Goal: Complete application form: Complete application form

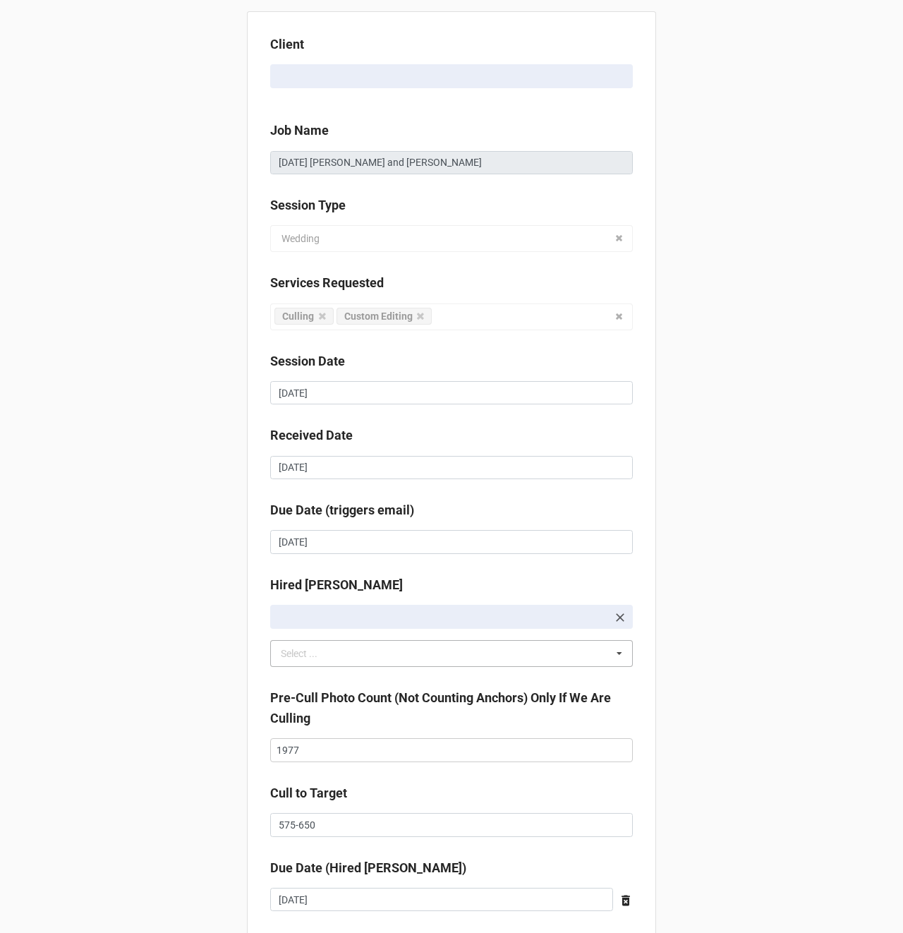
click at [315, 658] on div "Select ..." at bounding box center [307, 654] width 61 height 16
click at [335, 755] on input "1977" at bounding box center [451, 750] width 363 height 24
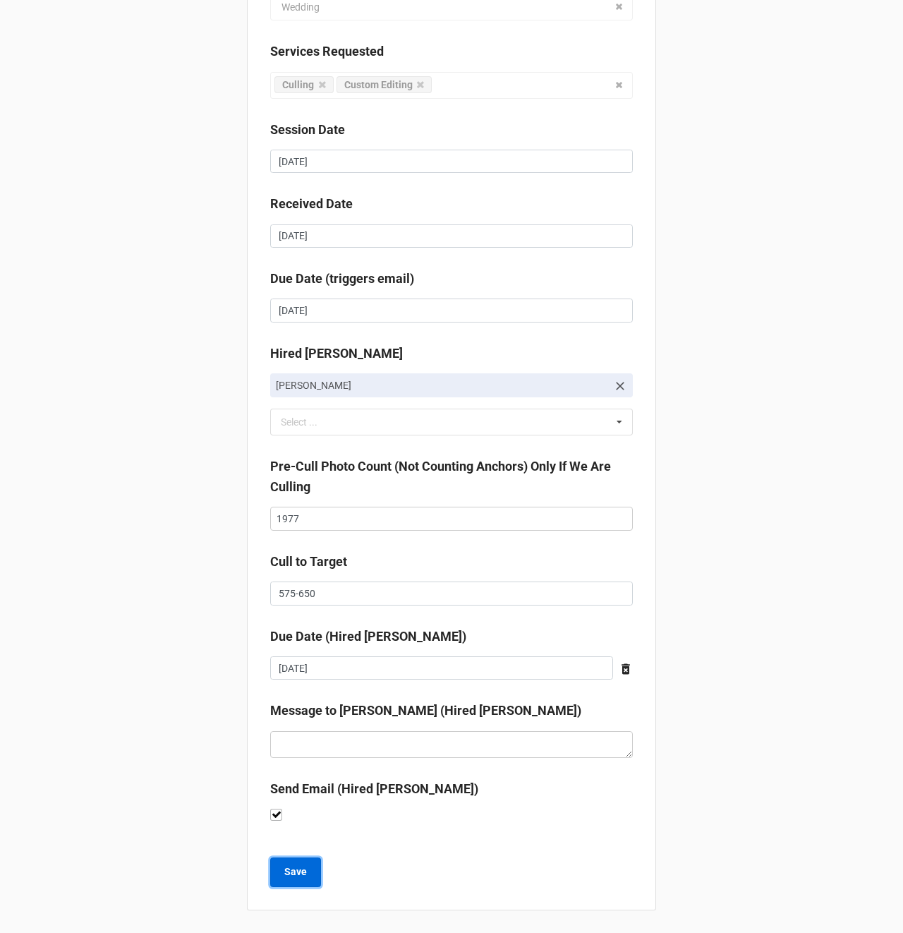
click at [298, 871] on b "Save" at bounding box center [295, 871] width 23 height 15
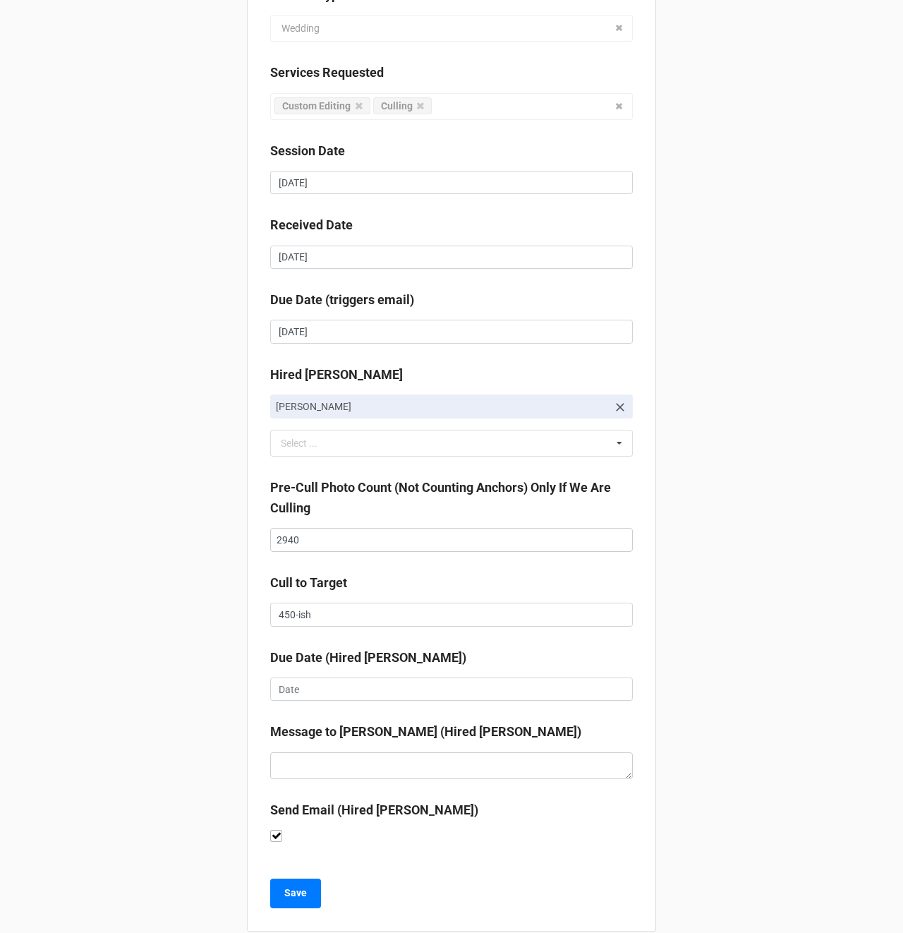
scroll to position [211, 0]
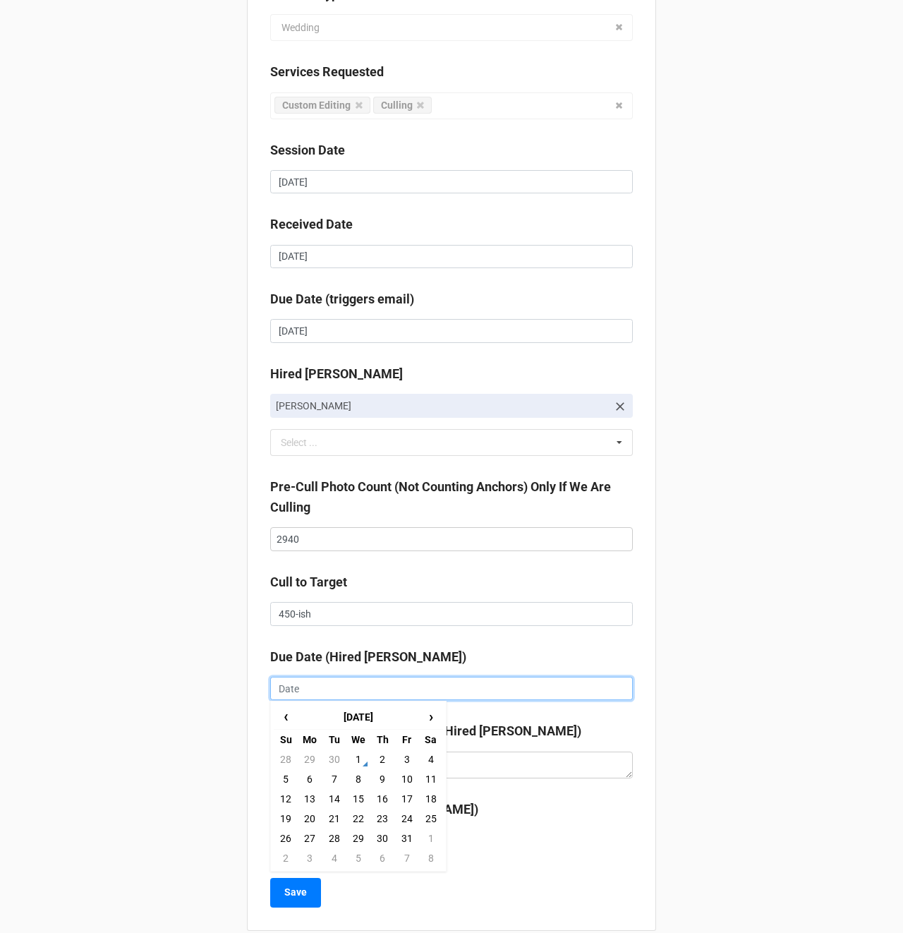
click at [286, 682] on input "text" at bounding box center [451, 689] width 363 height 24
click at [308, 778] on td "6" at bounding box center [310, 779] width 24 height 20
type input "[DATE]"
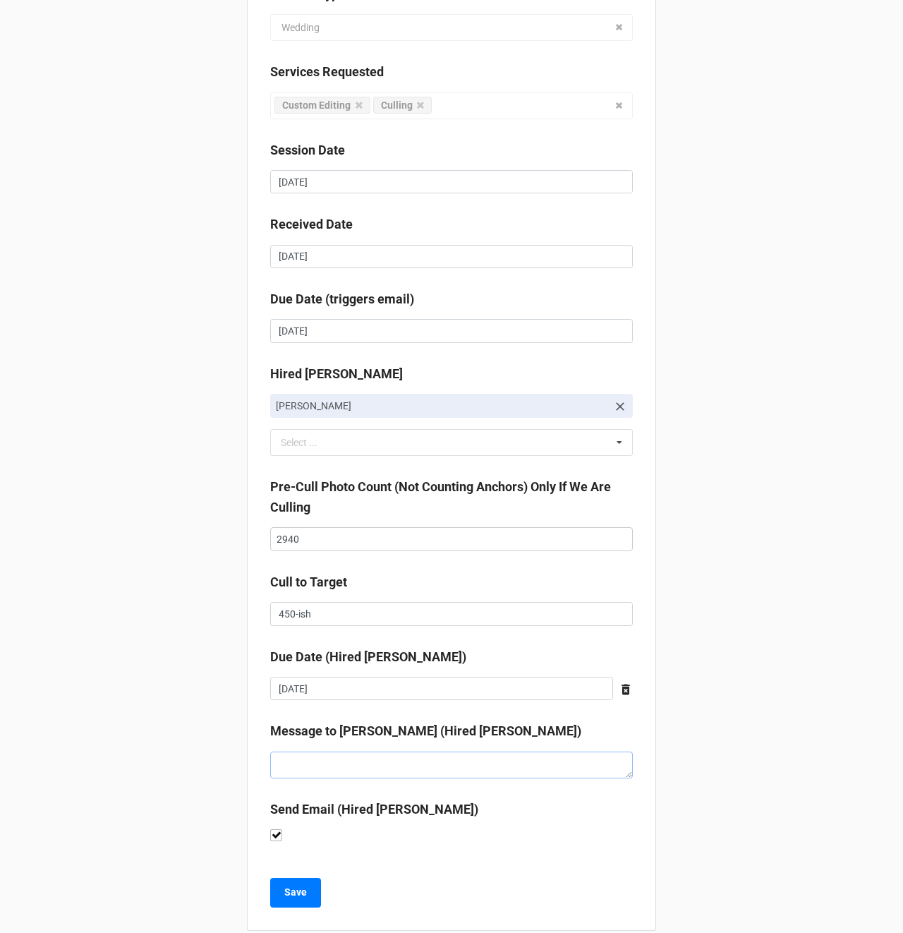
click at [318, 759] on textarea at bounding box center [451, 764] width 363 height 27
type textarea "x"
type textarea "G"
type textarea "x"
type textarea "Gi"
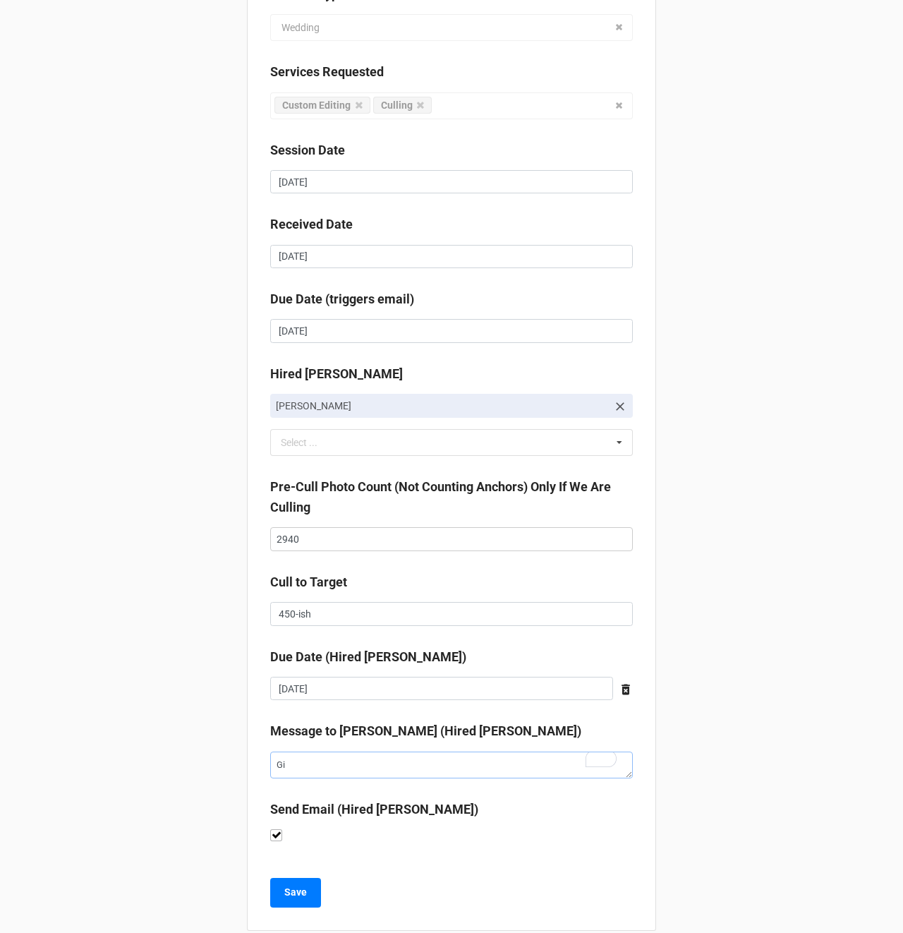
type textarea "x"
type textarea "Giv"
type textarea "x"
type textarea "Give"
type textarea "x"
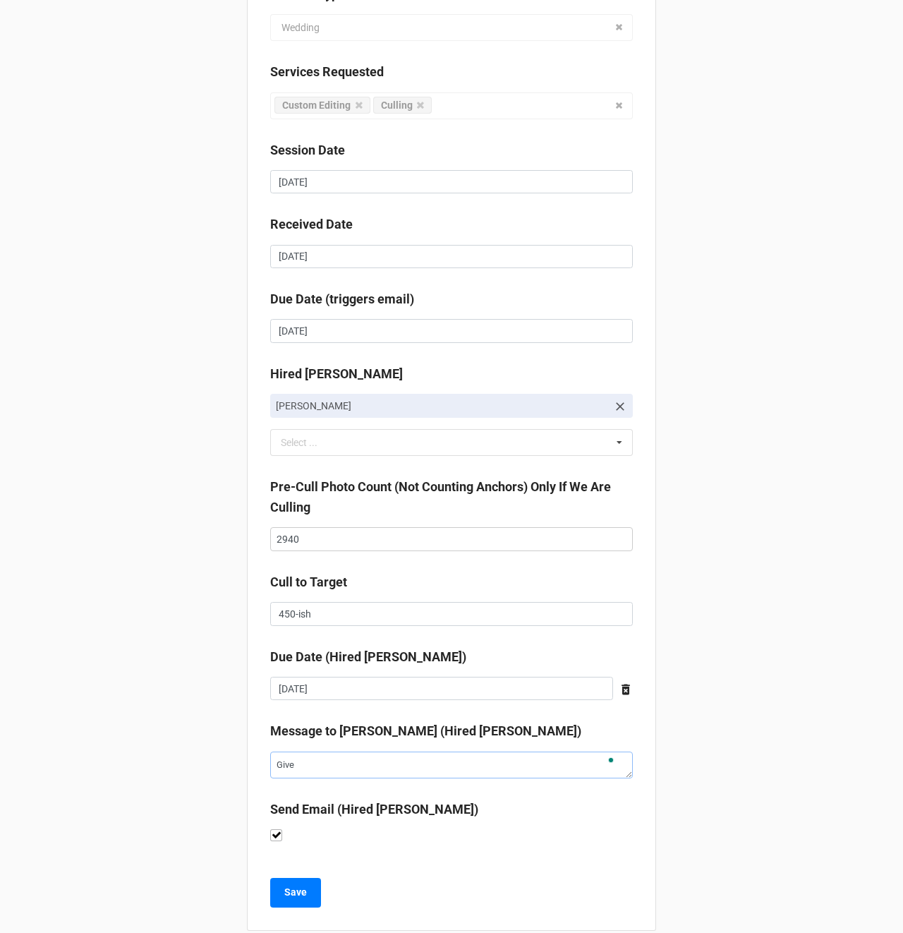
type textarea "Given"
type textarea "x"
type textarea "Given"
type textarea "x"
type textarea "Given"
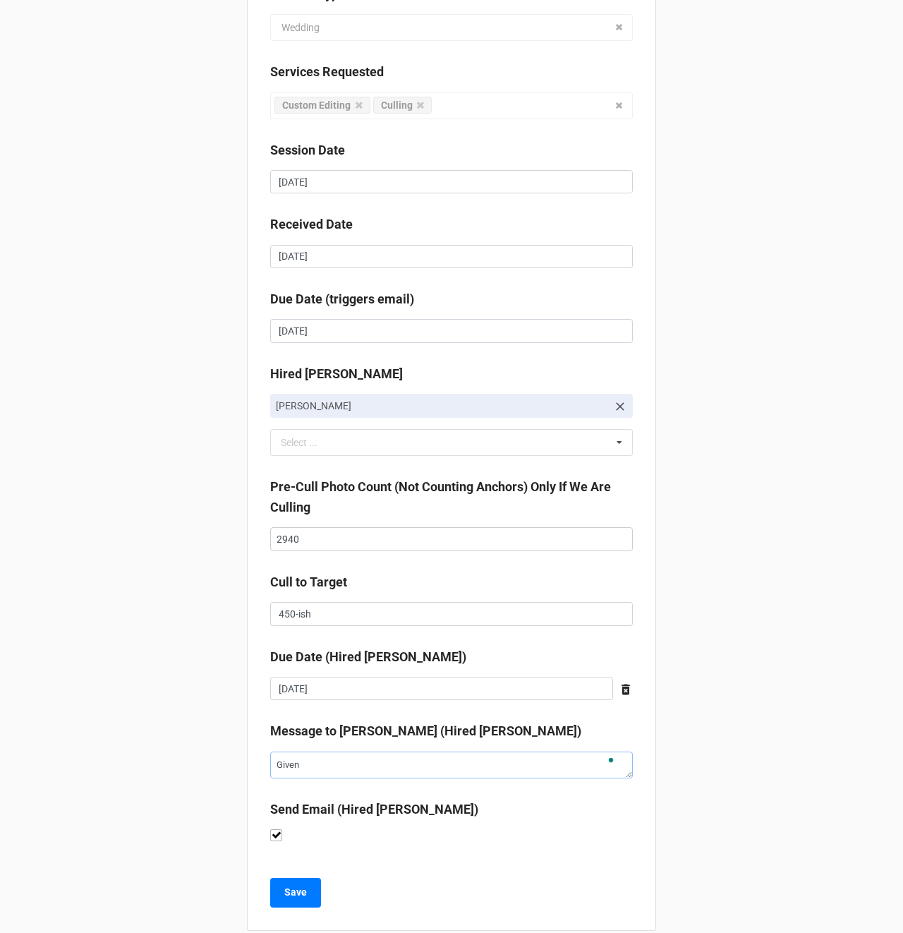
type textarea "x"
type textarea "Give"
type textarea "x"
type textarea "Giv"
type textarea "x"
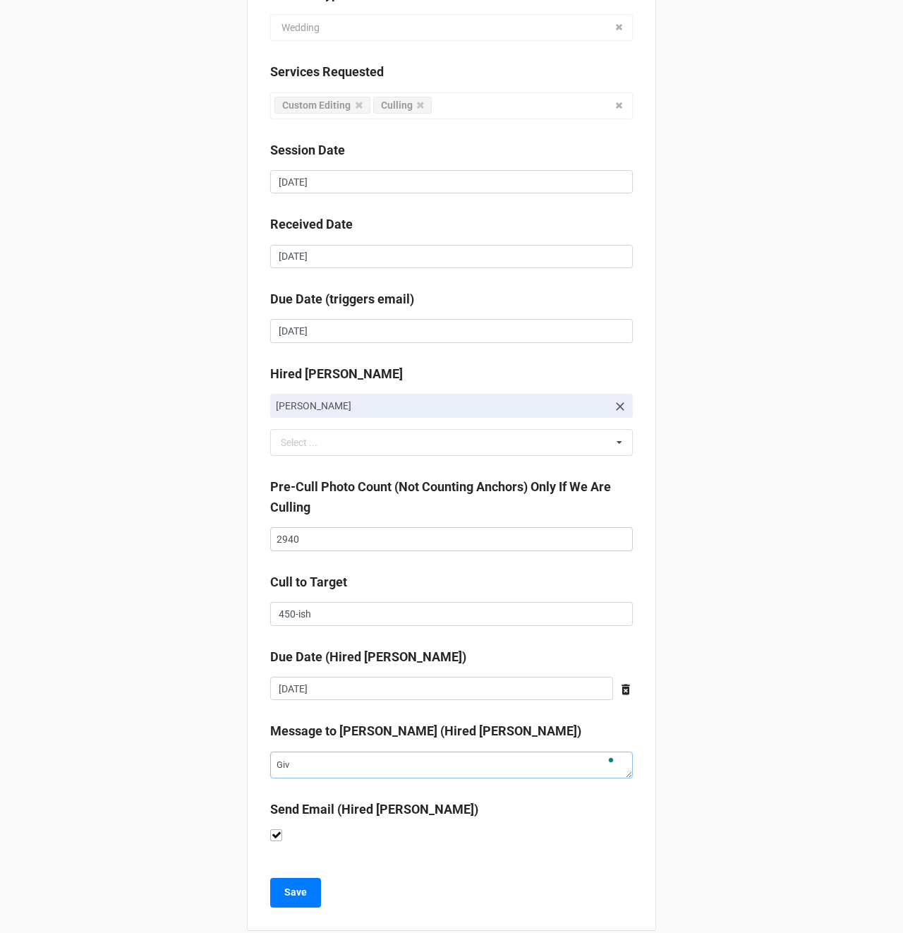
type textarea "Givi"
type textarea "x"
type textarea "Giving"
type textarea "x"
type textarea "Giving"
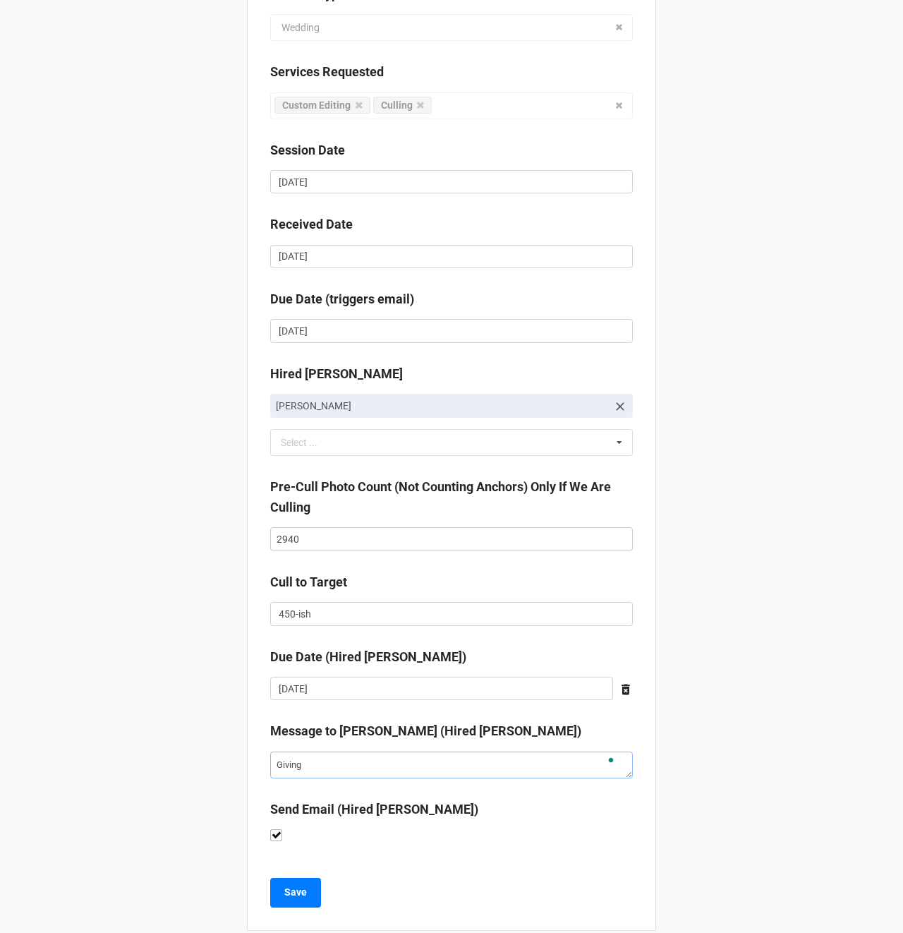
type textarea "x"
type textarea "Giving yo"
type textarea "x"
type textarea "Giving you"
type textarea "x"
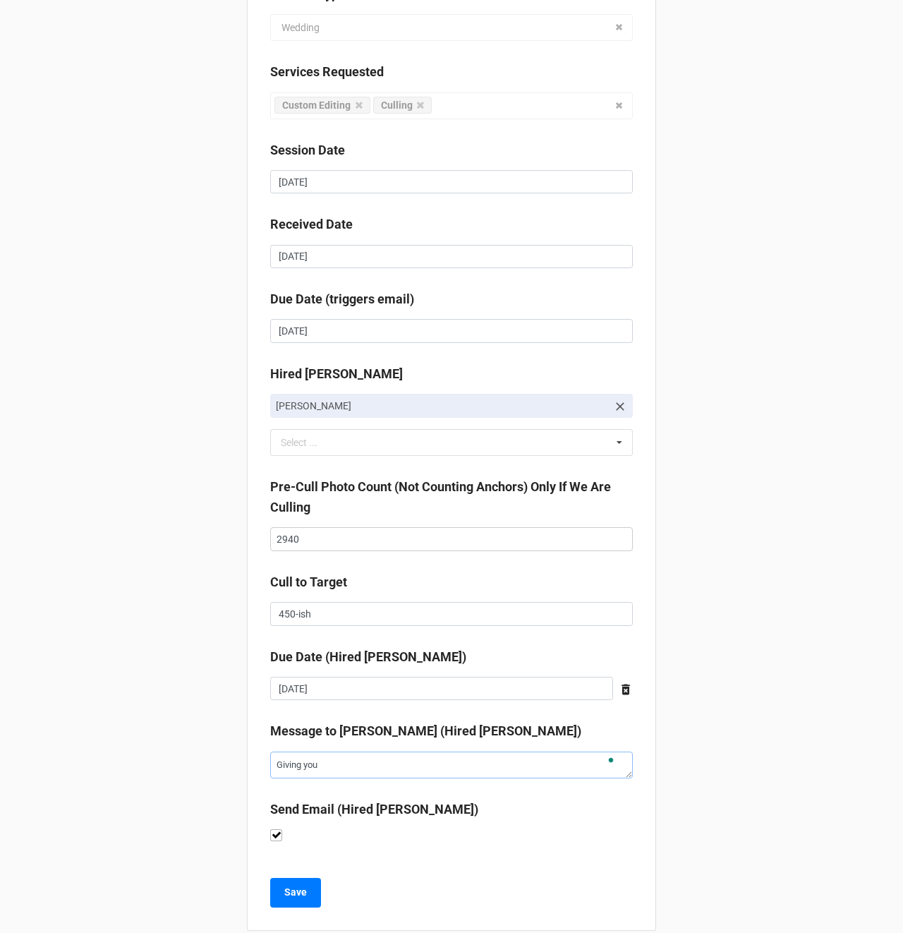
type textarea "Giving you"
type textarea "x"
type textarea "Giving you a"
type textarea "x"
type textarea "Giving you an"
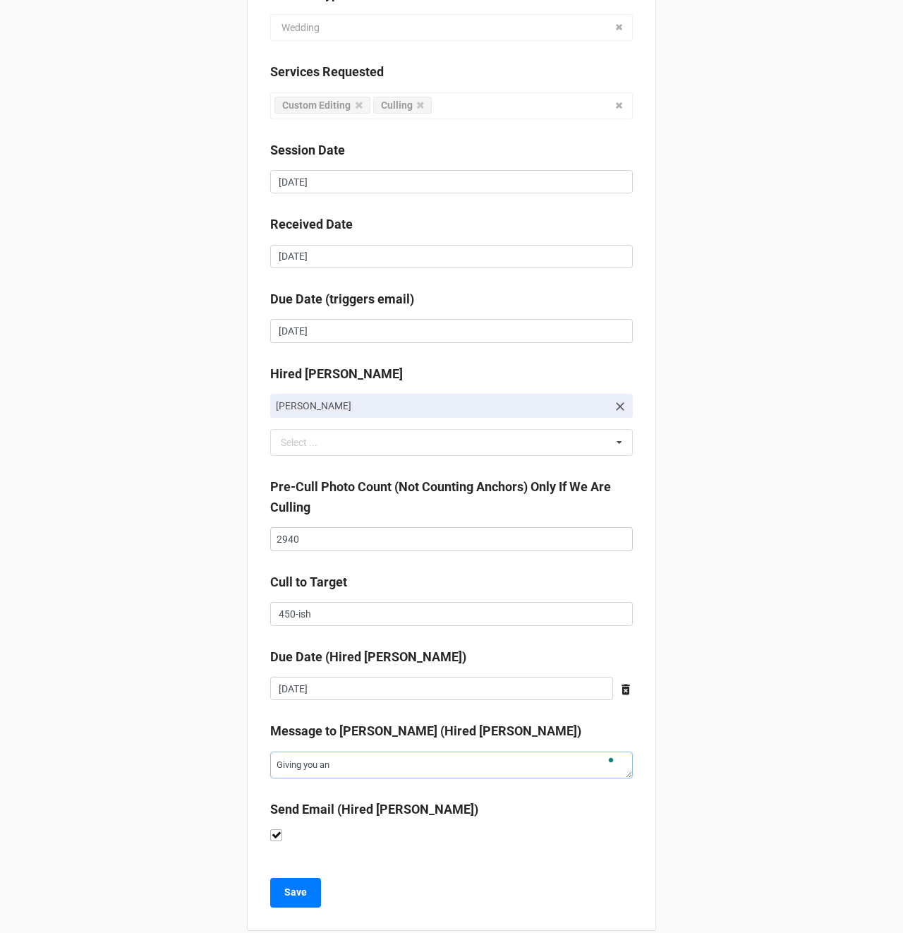
type textarea "x"
type textarea "Giving you an"
type textarea "x"
type textarea "Giving you an x"
type textarea "x"
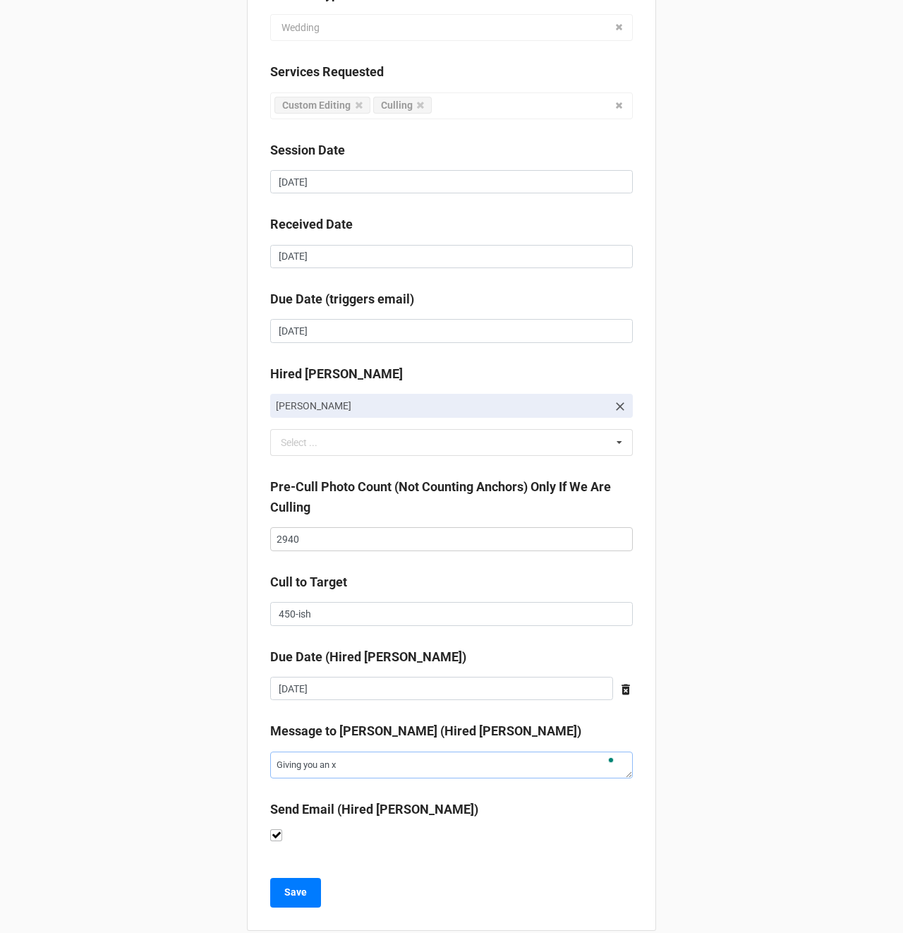
type textarea "Giving you an"
type textarea "x"
type textarea "Giving you an e"
type textarea "x"
type textarea "Giving you an ex"
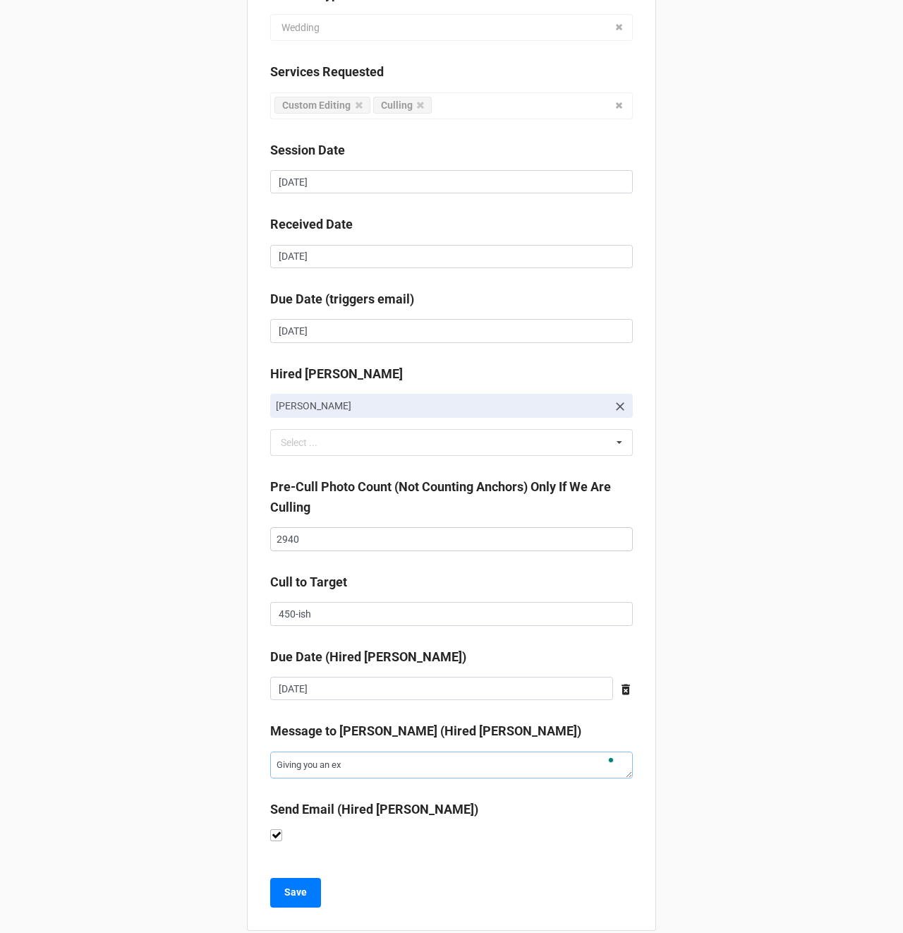
type textarea "x"
type textarea "Giving you an ext"
type textarea "x"
type textarea "Giving you an extr"
type textarea "x"
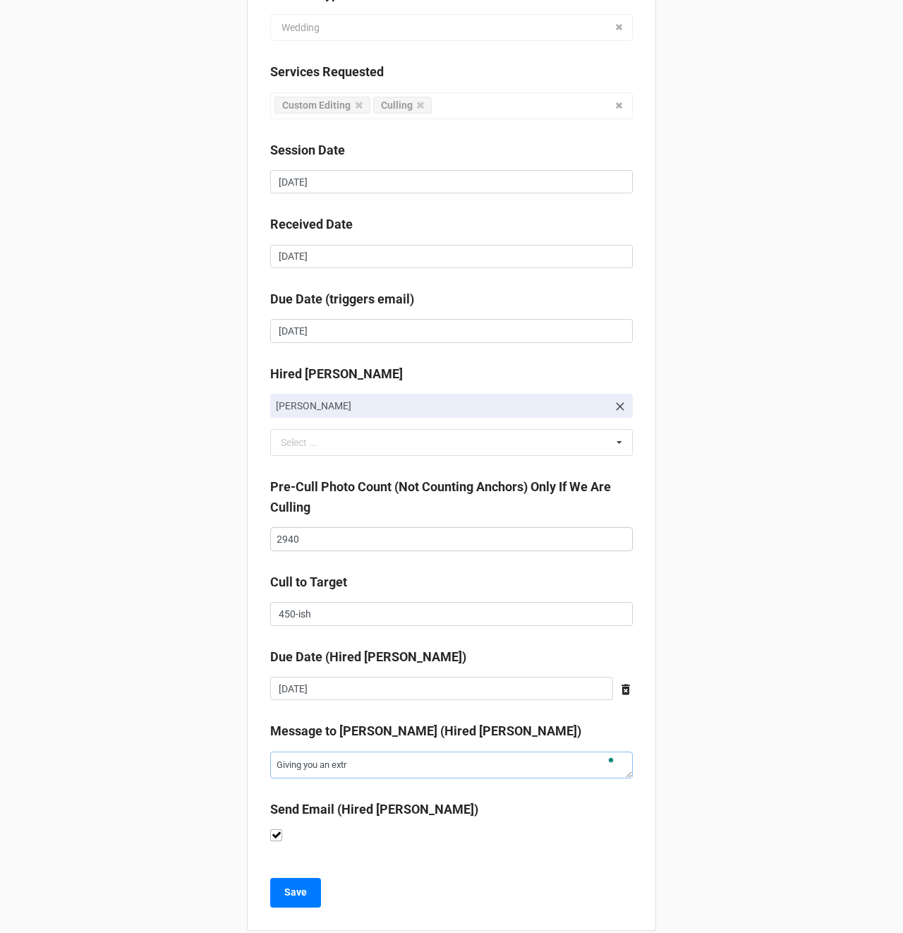
type textarea "Giving you an extra"
type textarea "x"
type textarea "Giving you an extra"
type textarea "x"
type textarea "Giving you an extra d"
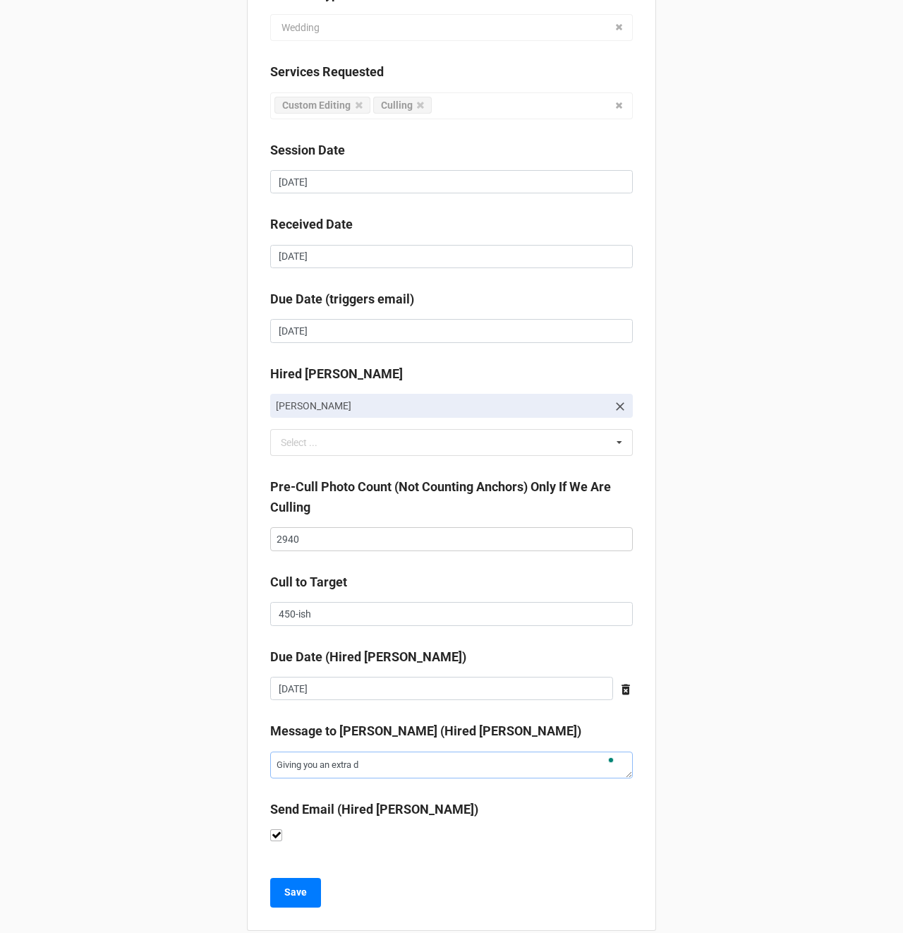
type textarea "x"
type textarea "Giving you an extra da"
type textarea "x"
type textarea "Giving you an extra day"
type textarea "x"
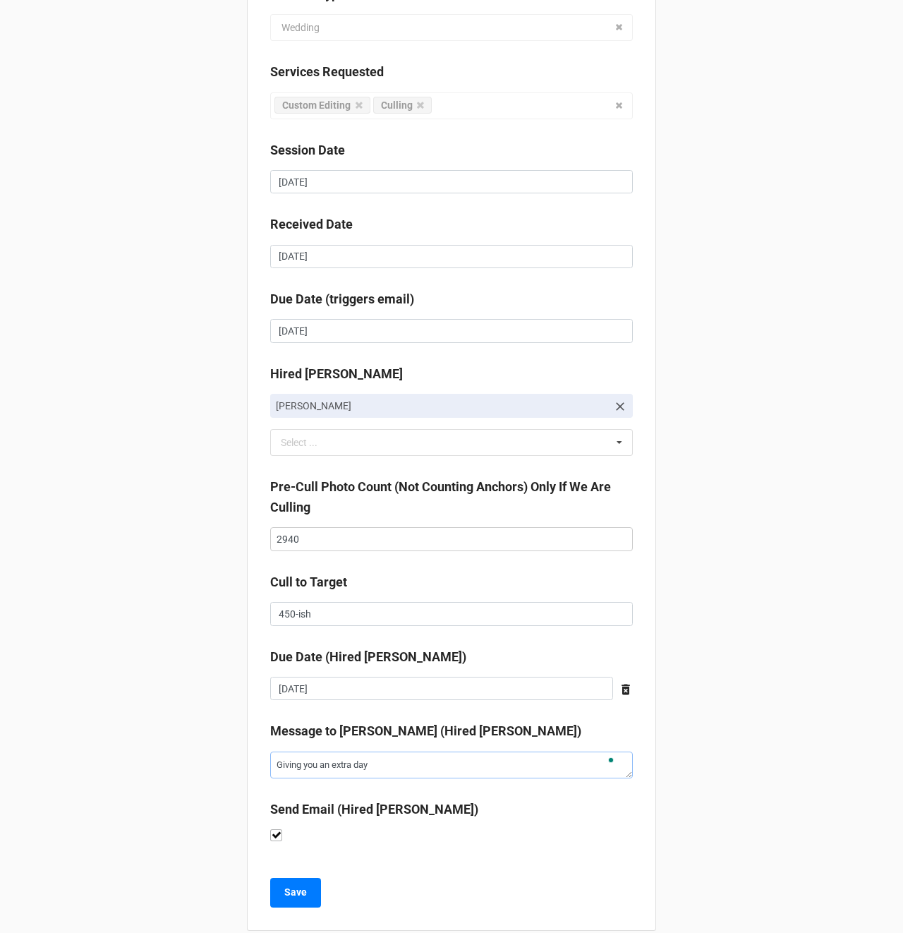
type textarea "Giving you an extra day"
type textarea "x"
type textarea "Giving you an extra day o"
type textarea "x"
type textarea "Giving you an extra day o"
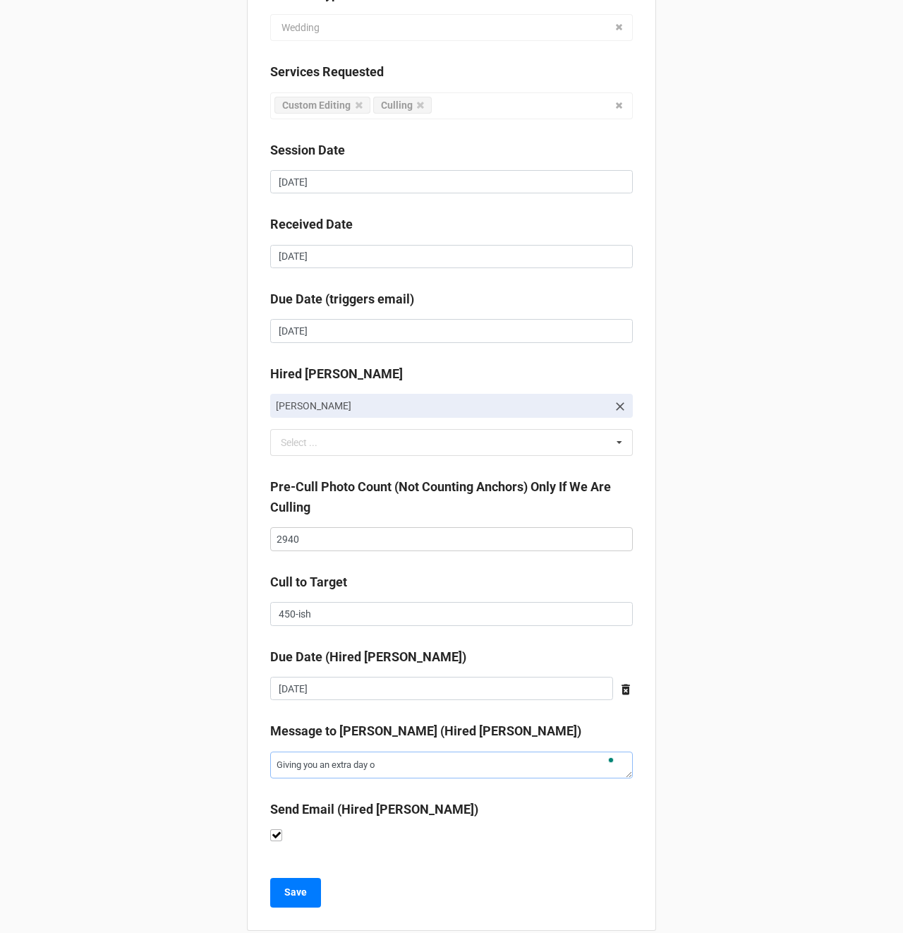
type textarea "x"
type textarea "Giving you an extra day o n"
type textarea "x"
type textarea "Giving you an extra day o n"
type textarea "x"
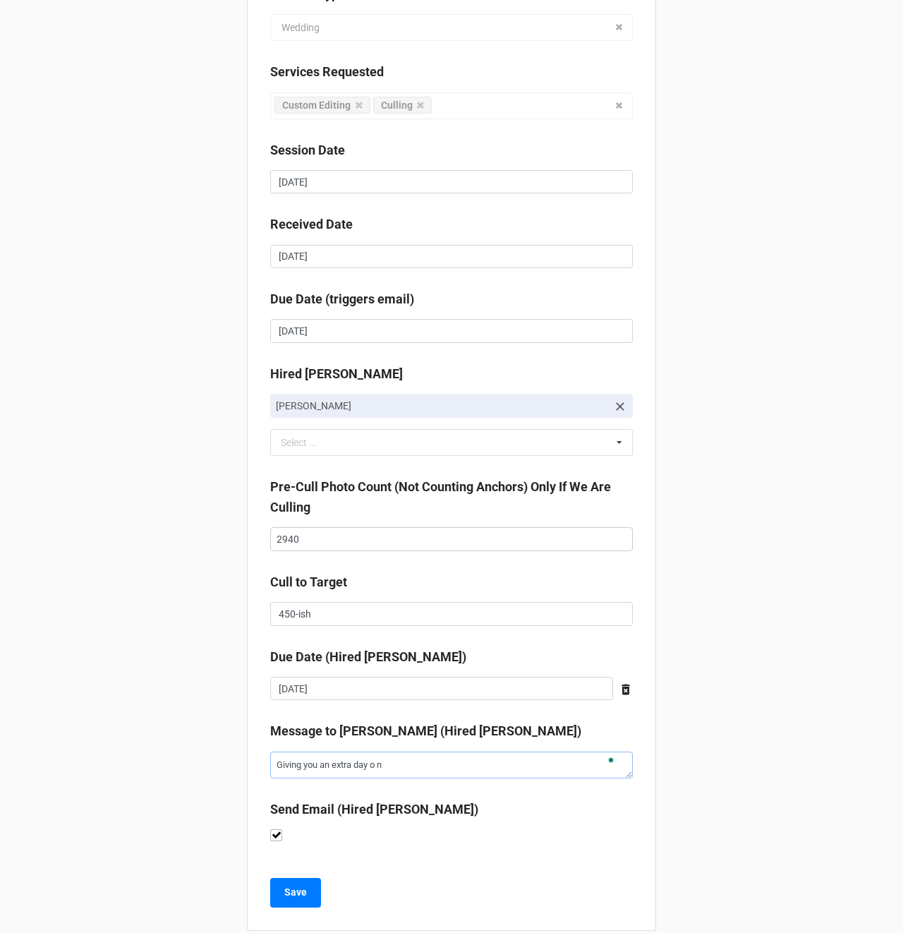
type textarea "Giving you an extra day o n"
type textarea "x"
type textarea "Giving you an extra day o"
type textarea "x"
type textarea "Giving you an extra day o"
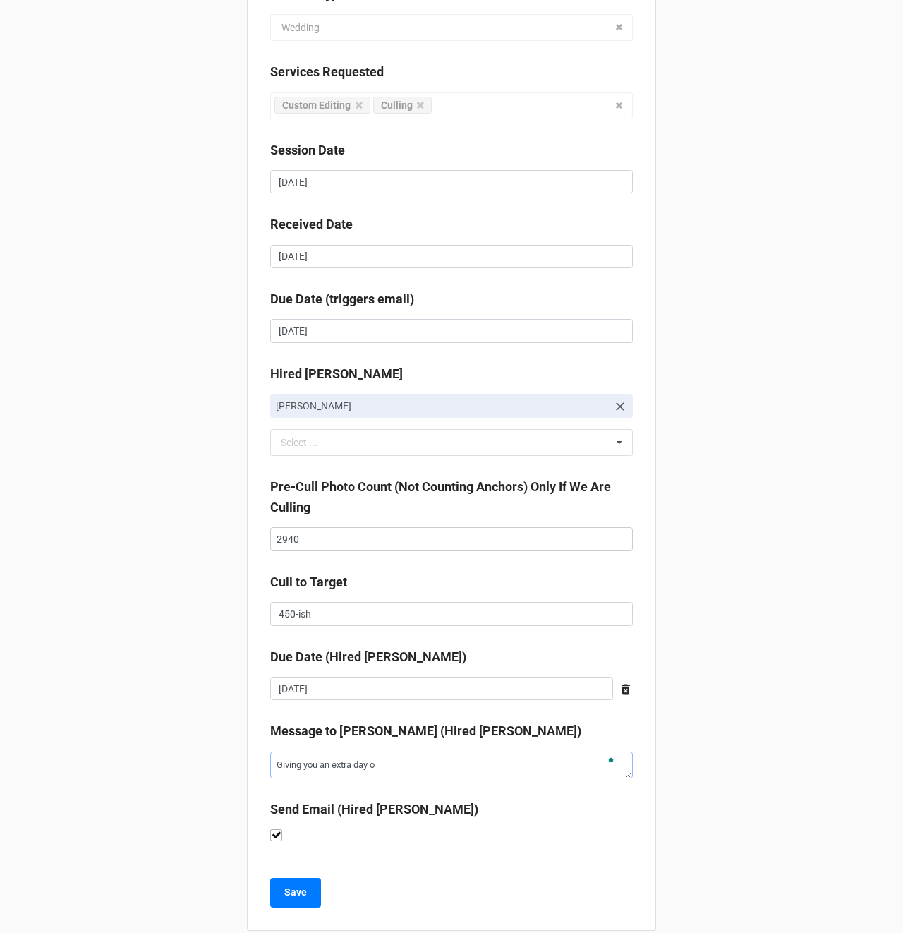
type textarea "x"
type textarea "Giving you an extra day on"
type textarea "x"
type textarea "Giving you an extra day on"
type textarea "x"
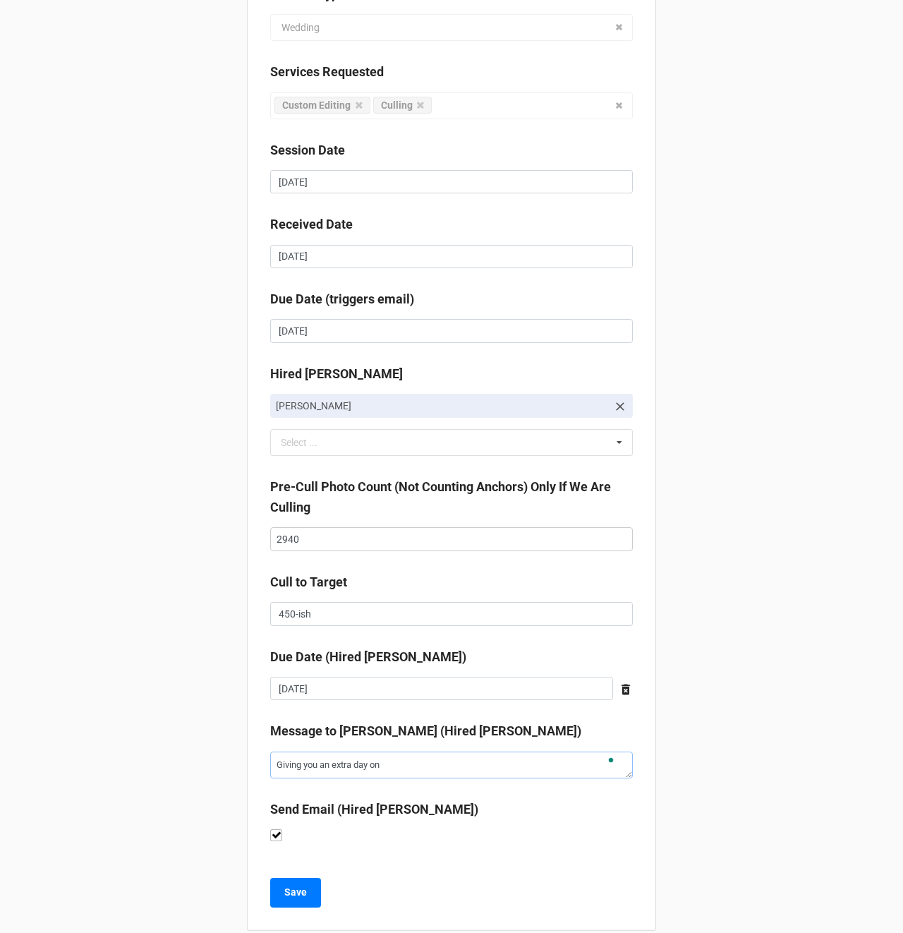
type textarea "Giving you an extra day on t"
type textarea "x"
type textarea "Giving you an extra day on th"
type textarea "x"
type textarea "Giving you an extra day on thi"
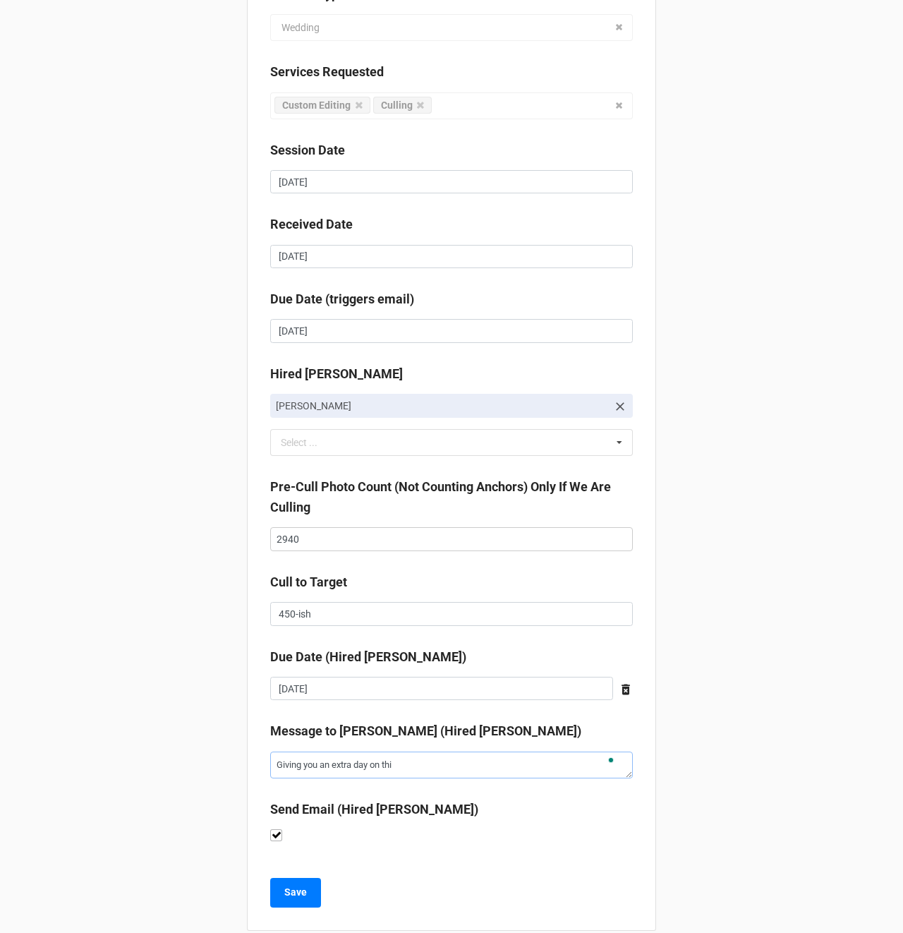
type textarea "x"
type textarea "Giving you an extra day on this"
type textarea "x"
type textarea "Giving you an extra day on this"
type textarea "x"
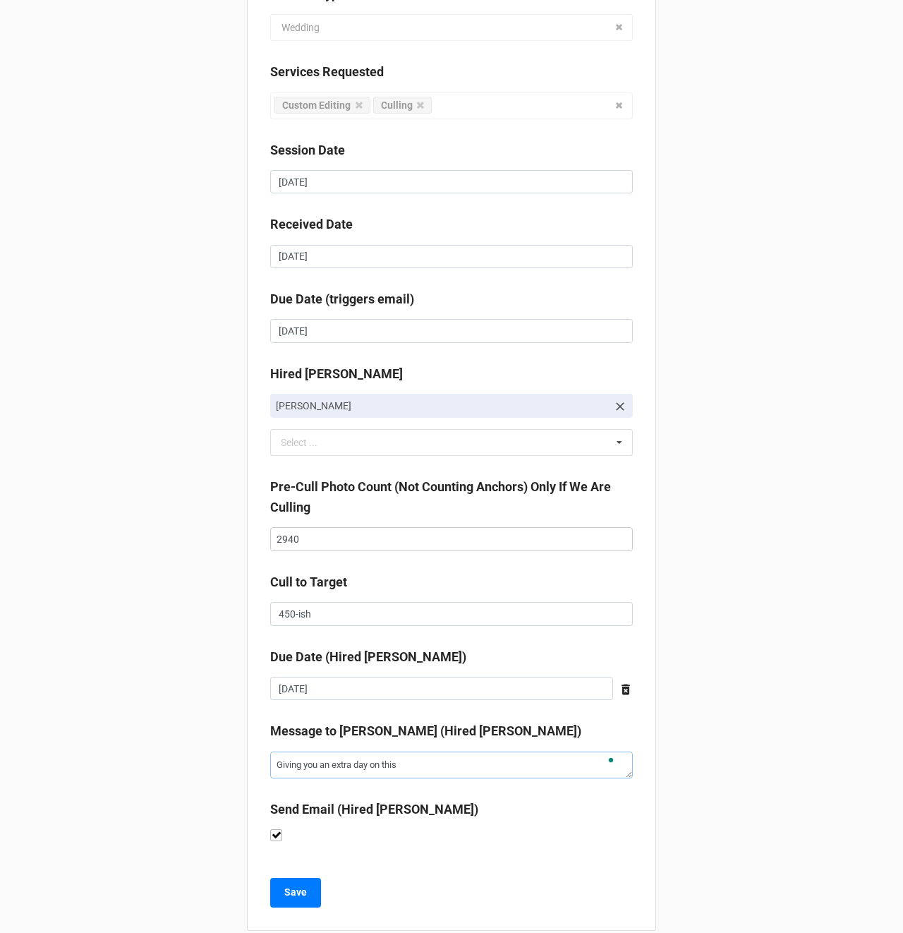
type textarea "Giving you an extra day on this s"
type textarea "x"
type textarea "Giving you an extra day on this si"
type textarea "x"
type textarea "Giving you an extra day on this sin"
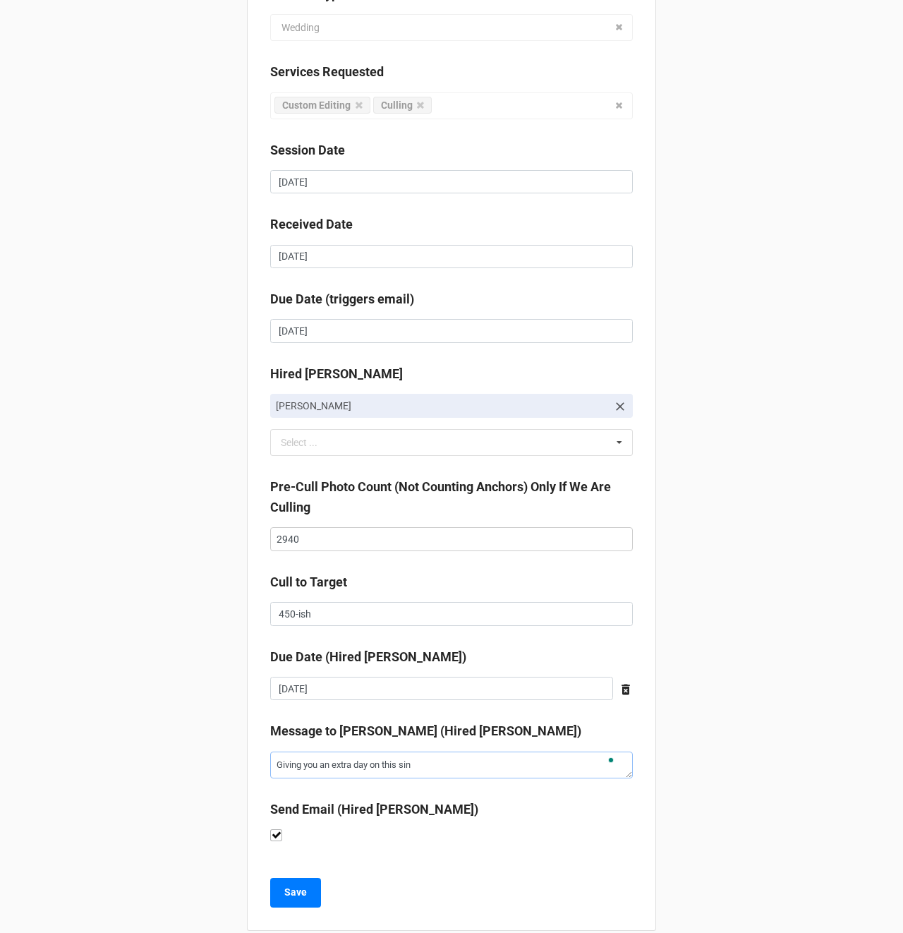
type textarea "x"
type textarea "Giving you an extra day on this sinc"
type textarea "x"
type textarea "Giving you an extra day on this since"
type textarea "x"
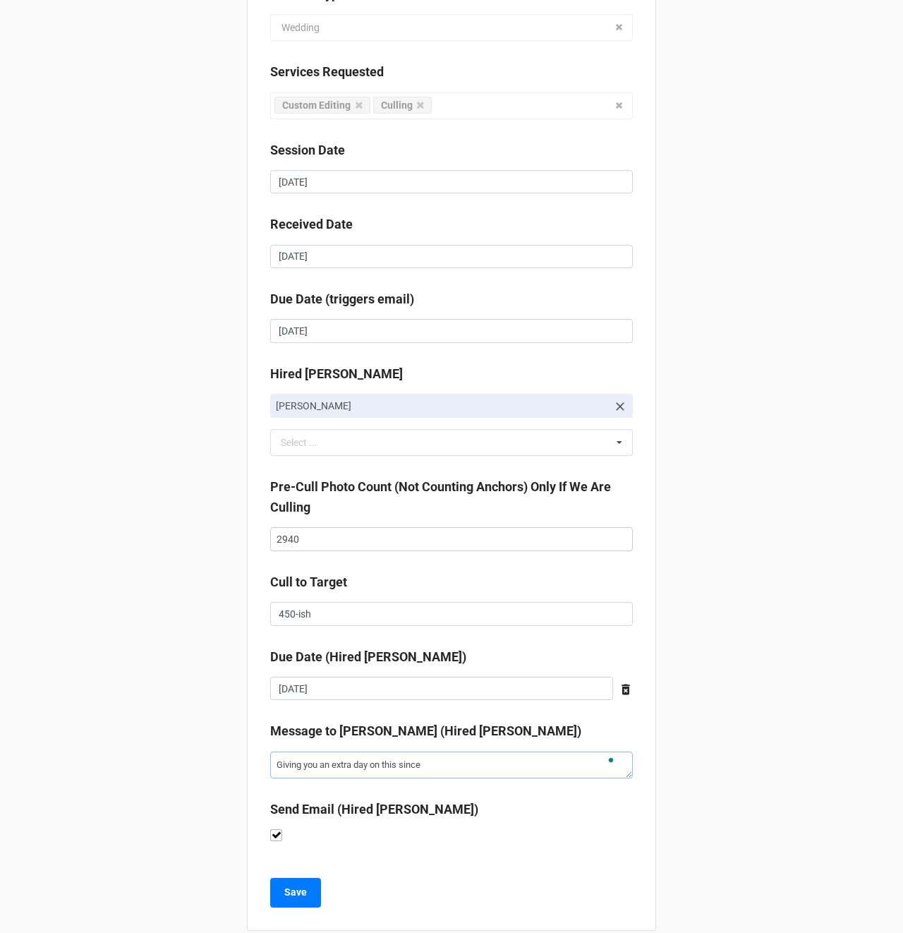
type textarea "Giving you an extra day on this since"
type textarea "x"
type textarea "Giving you an extra day on this since y"
type textarea "x"
type textarea "Giving you an extra day on this since yo"
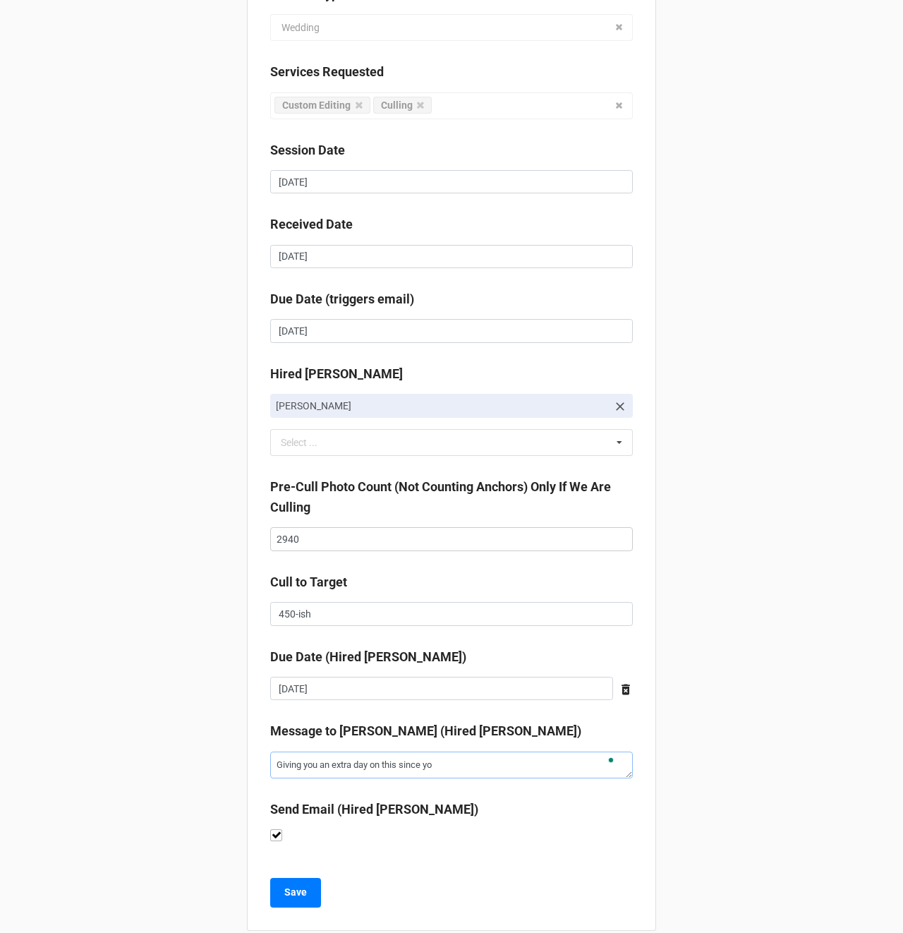
type textarea "x"
type textarea "Giving you an extra day on this since you"
type textarea "x"
type textarea "Giving you an extra day on this since you"
type textarea "x"
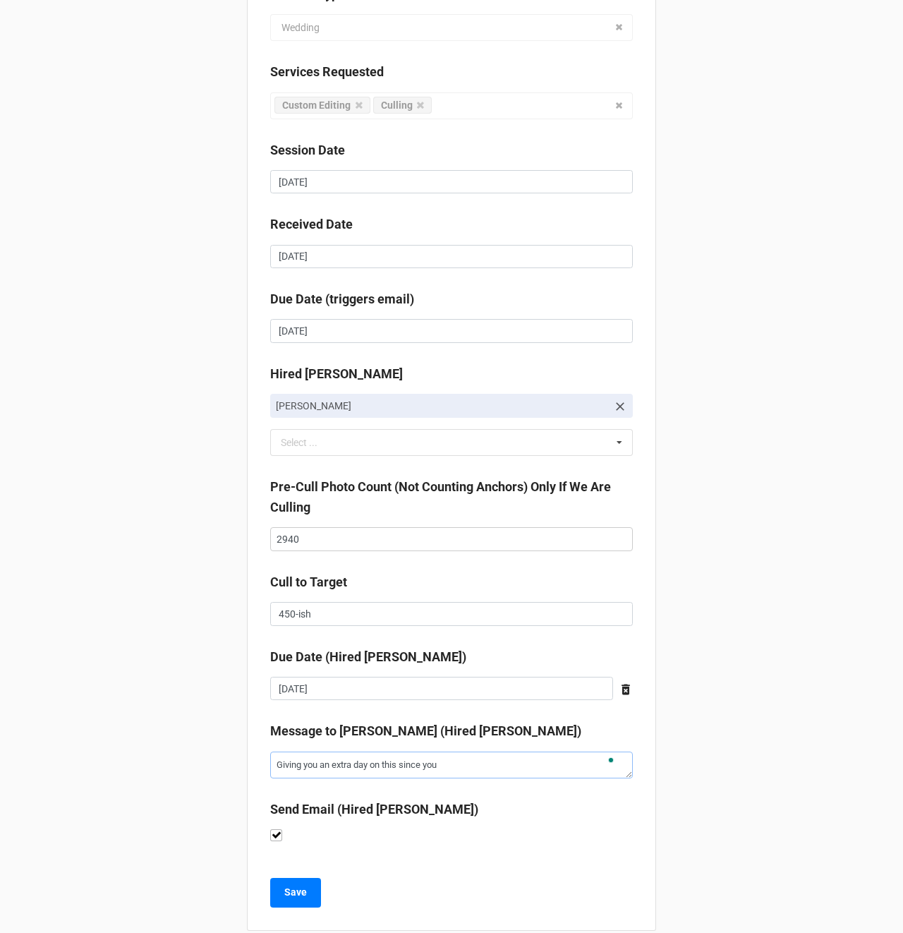
type textarea "Giving you an extra day on this since you a"
type textarea "x"
type textarea "Giving you an extra day on this since you al"
type textarea "x"
type textarea "Giving you an extra day on this since you alr"
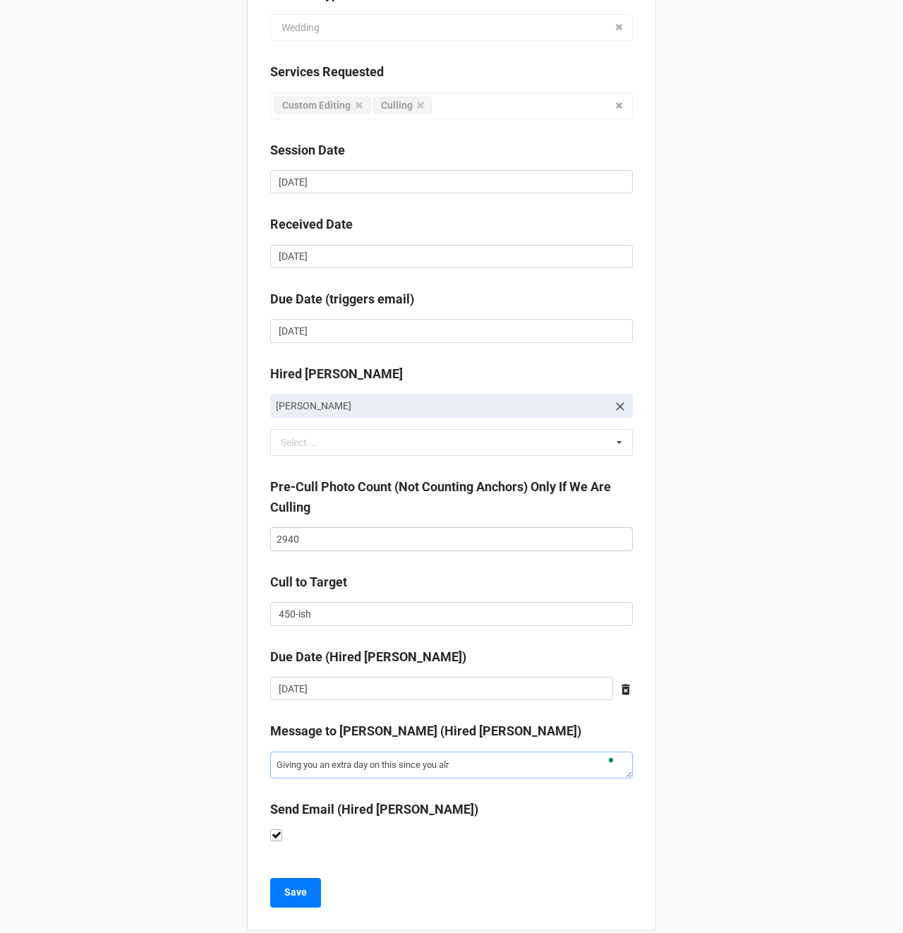
type textarea "x"
type textarea "Giving you an extra day on this since you alre"
type textarea "x"
type textarea "Giving you an extra day on this since you alrea"
type textarea "x"
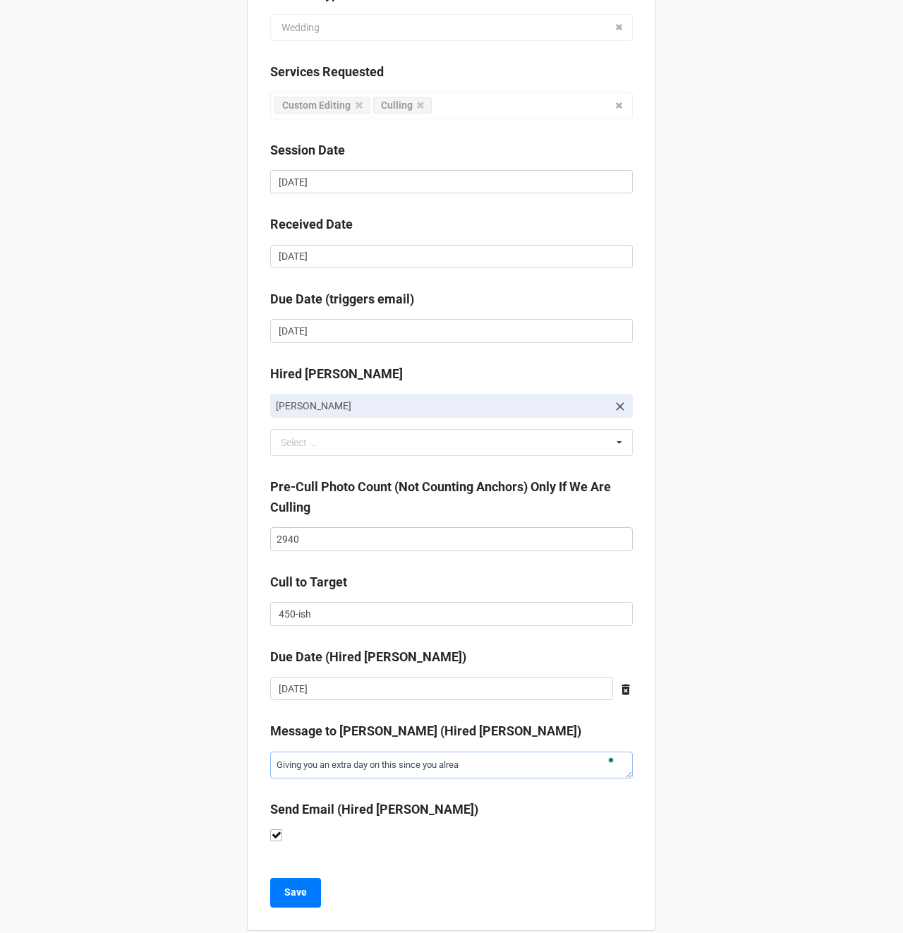
type textarea "Giving you an extra day on this since you alread"
type textarea "x"
type textarea "Giving you an extra day on this since you already"
type textarea "x"
type textarea "Giving you an extra day on this since you already"
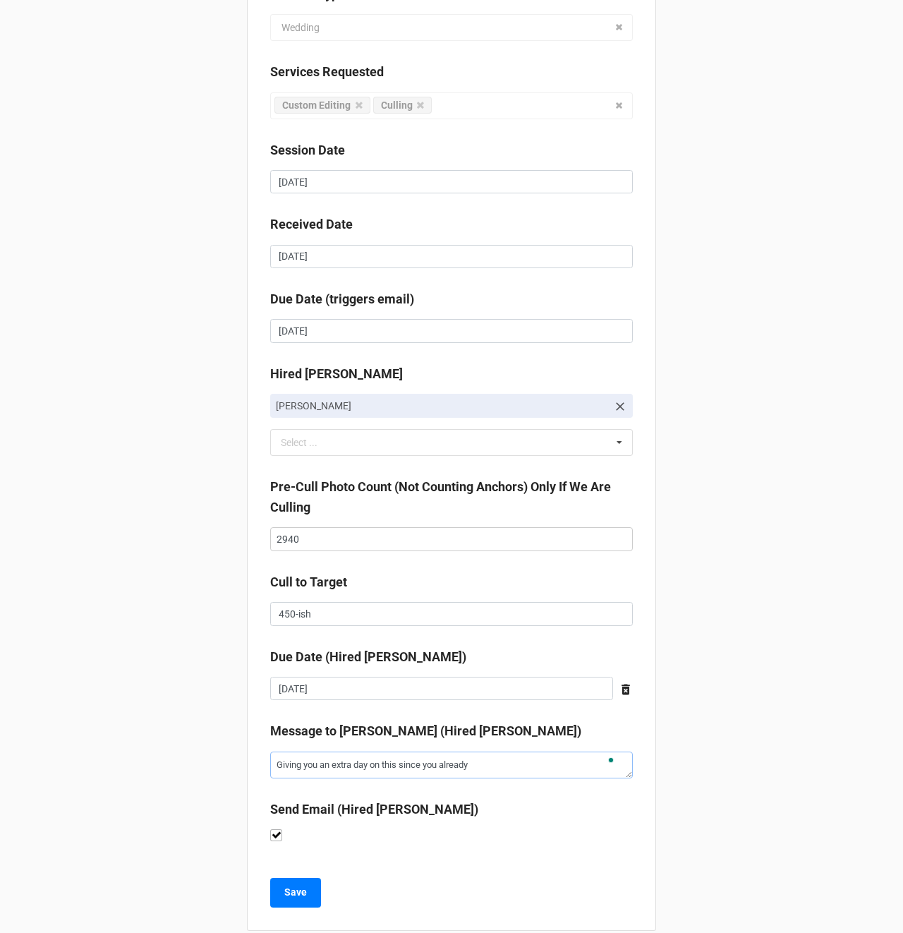
type textarea "x"
type textarea "Giving you an extra day on this since you already h"
type textarea "x"
type textarea "Giving you an extra day on this since you already ha"
type textarea "x"
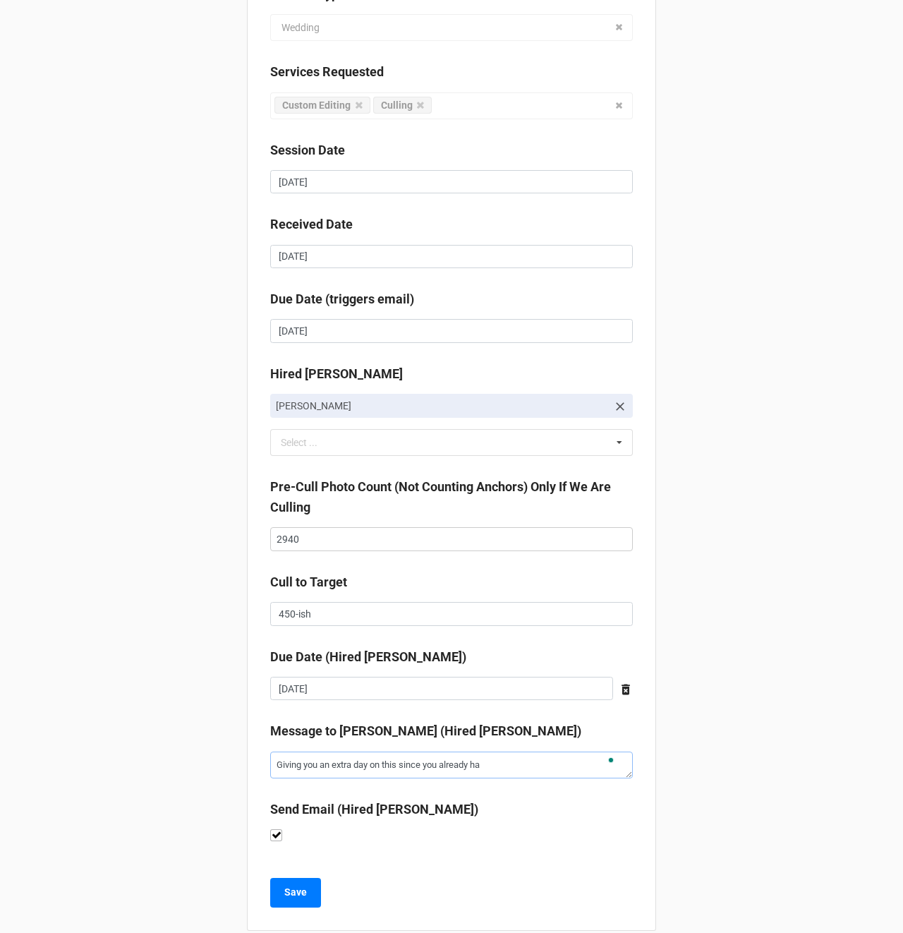
type textarea "Giving you an extra day on this since you already hav"
type textarea "x"
type textarea "Giving you an extra day on this since you already have"
type textarea "x"
type textarea "Giving you an extra day on this since you already have"
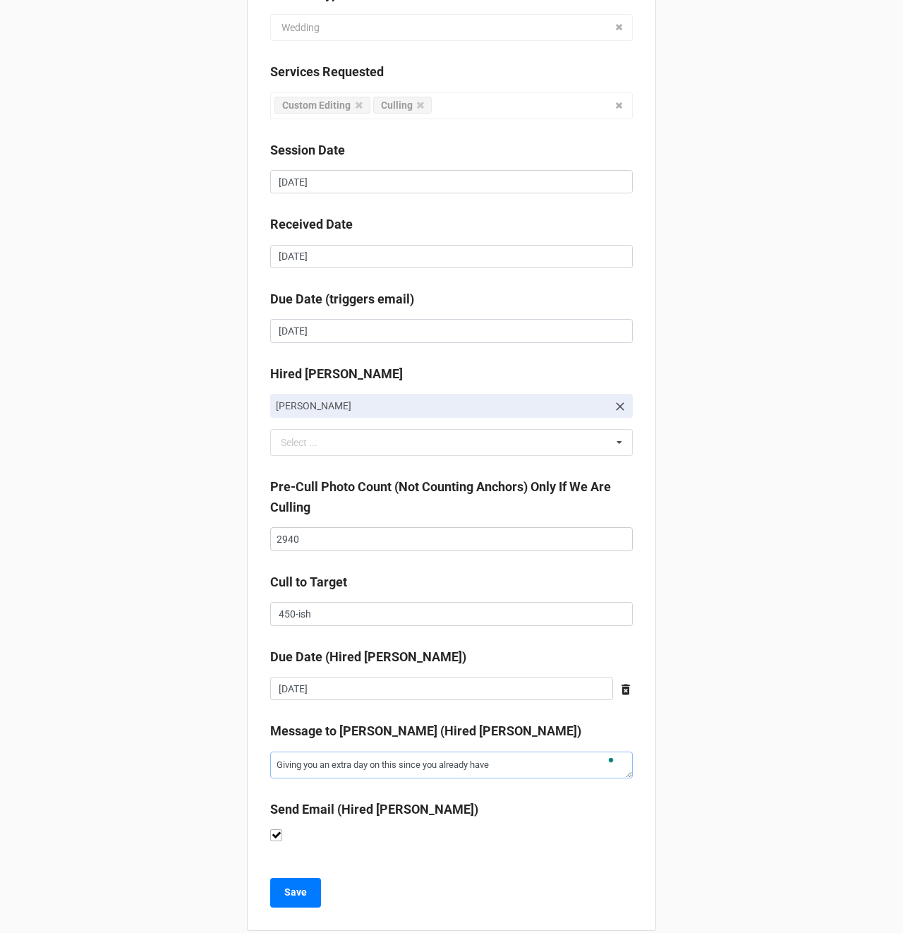
type textarea "x"
type textarea "Giving you an extra day on this since you already have q"
type textarea "x"
type textarea "Giving you an extra day on this since you already have qu"
type textarea "x"
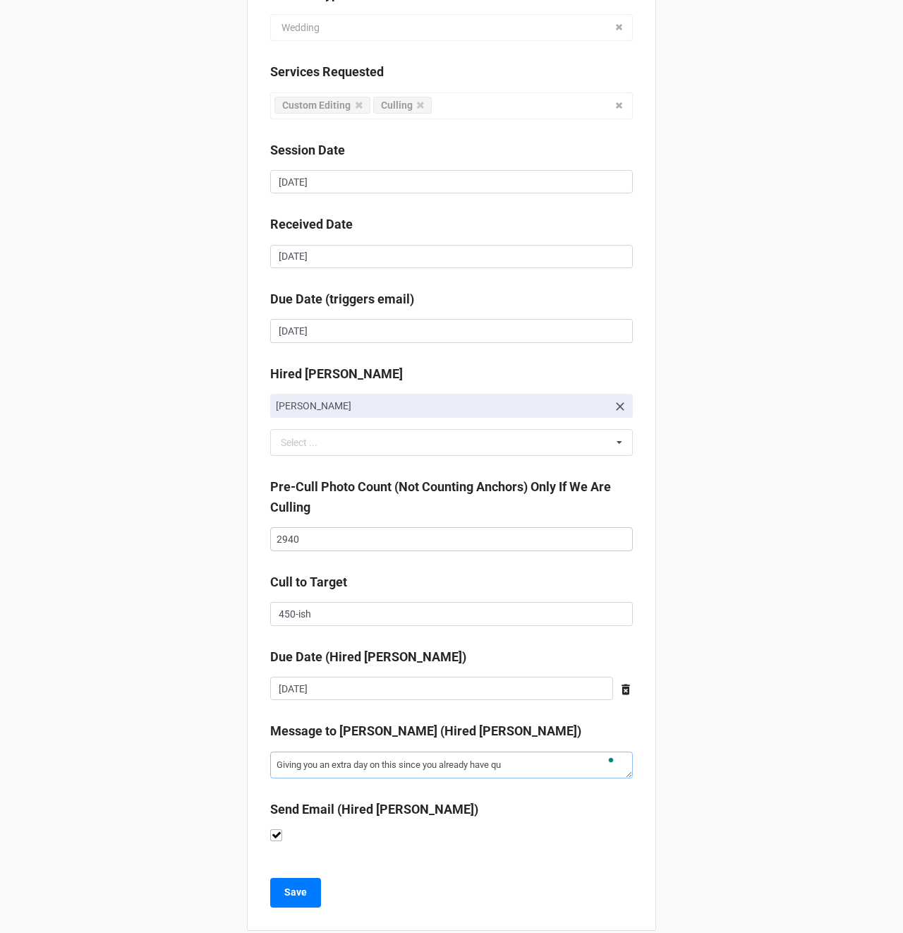
type textarea "Giving you an extra day on this since you already have qui"
type textarea "x"
type textarea "Giving you an extra day on this since you already have quit"
type textarea "x"
type textarea "Giving you an extra day on this since you already have quite"
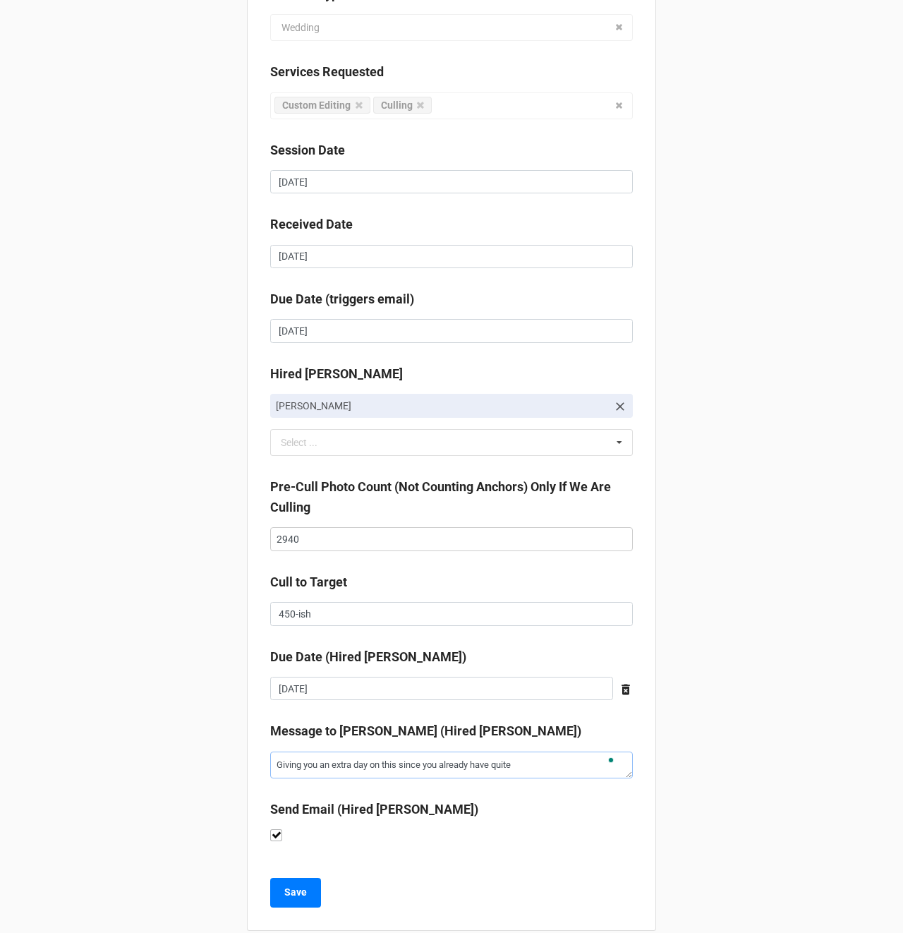
type textarea "x"
type textarea "Giving you an extra day on this since you already have quite"
type textarea "x"
type textarea "Giving you an extra day on this since you already have quite a"
type textarea "x"
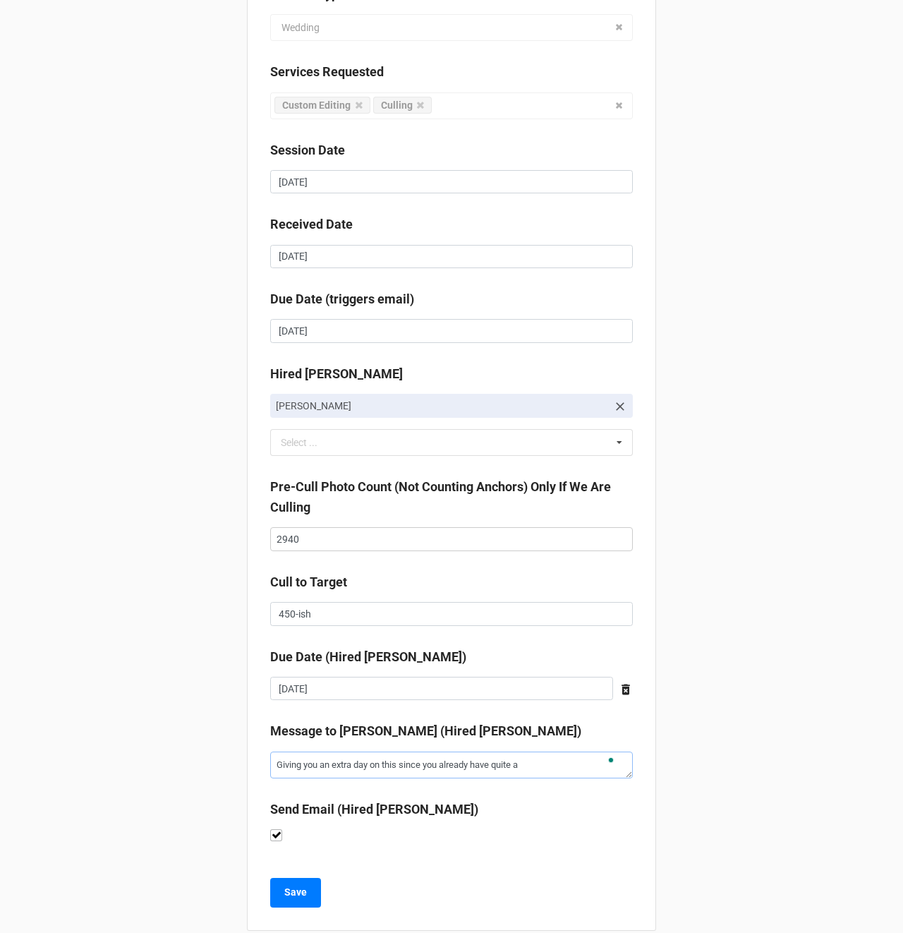
type textarea "Giving you an extra day on this since you already have quite a"
type textarea "x"
type textarea "Giving you an extra day on this since you already have quite a b"
type textarea "x"
type textarea "Giving you an extra day on this since you already have quite a bi"
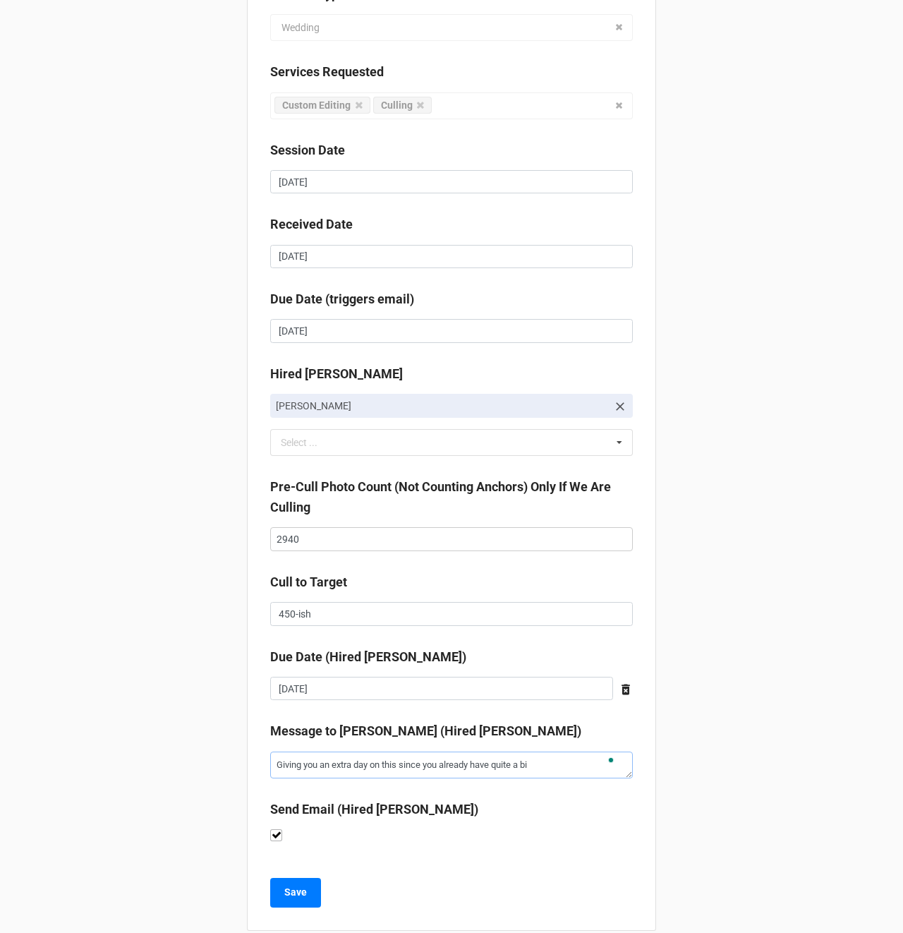
type textarea "x"
type textarea "Giving you an extra day on this since you already have quite a bit"
type textarea "x"
type textarea "Giving you an extra day on this since you already have quite a bit"
type textarea "x"
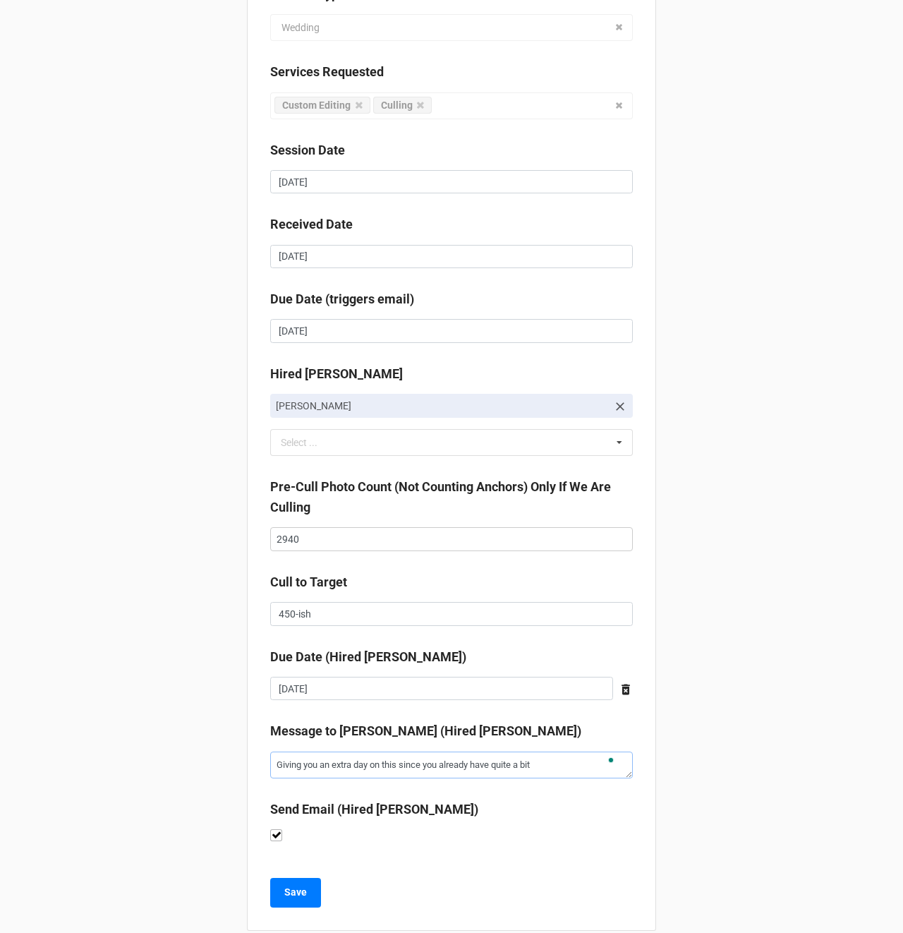
type textarea "Giving you an extra day on this since you already have quite a bit o"
type textarea "x"
type textarea "Giving you an extra day on this since you already have quite a bit of"
type textarea "x"
type textarea "Giving you an extra day on this since you already have quite a bit of"
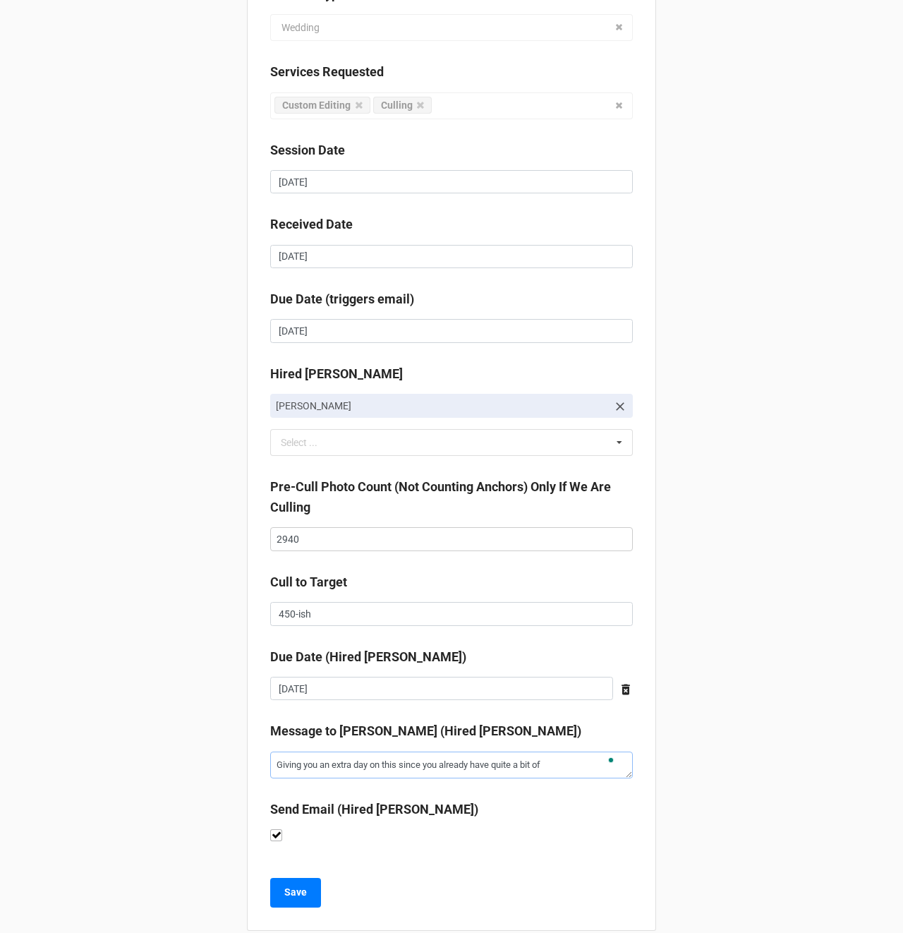
type textarea "x"
type textarea "Giving you an extra day on this since you already have quite a bit of w"
type textarea "x"
type textarea "Giving you an extra day on this since you already have quite a bit of wo"
type textarea "x"
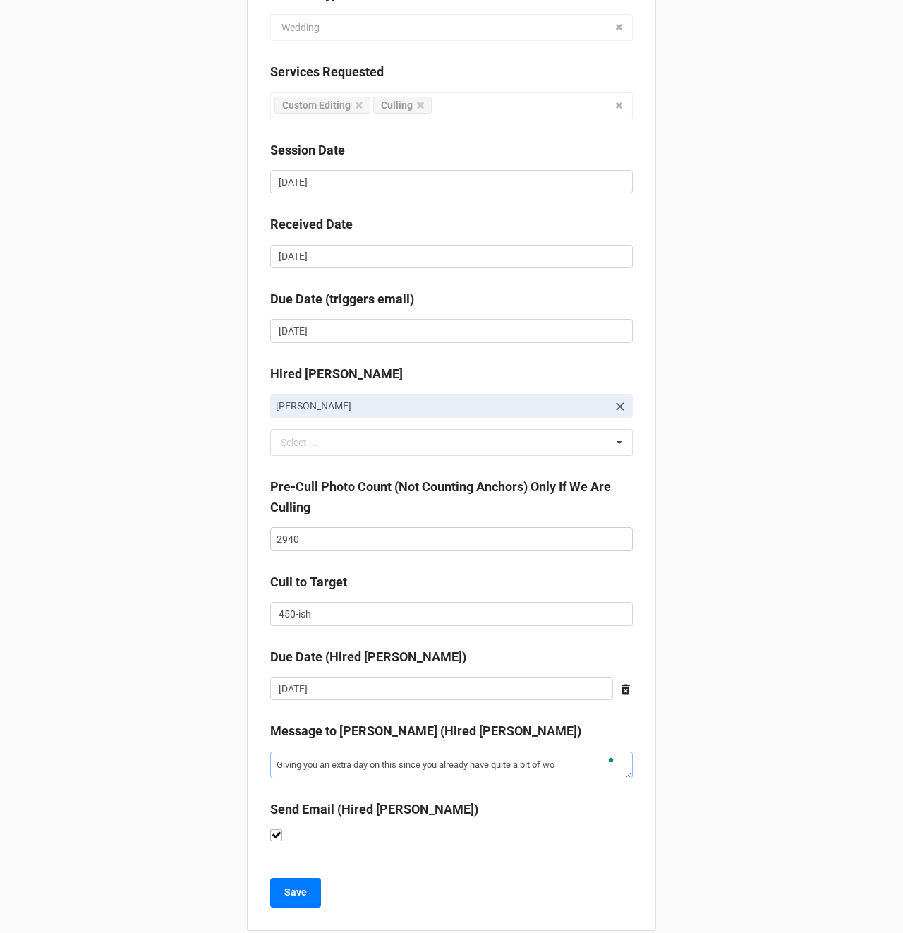
type textarea "Giving you an extra day on this since you already have quite a bit of wor"
type textarea "x"
type textarea "Giving you an extra day on this since you already have quite a bit of work"
type textarea "x"
type textarea "Giving you an extra day on this since you already have quite a bit of work"
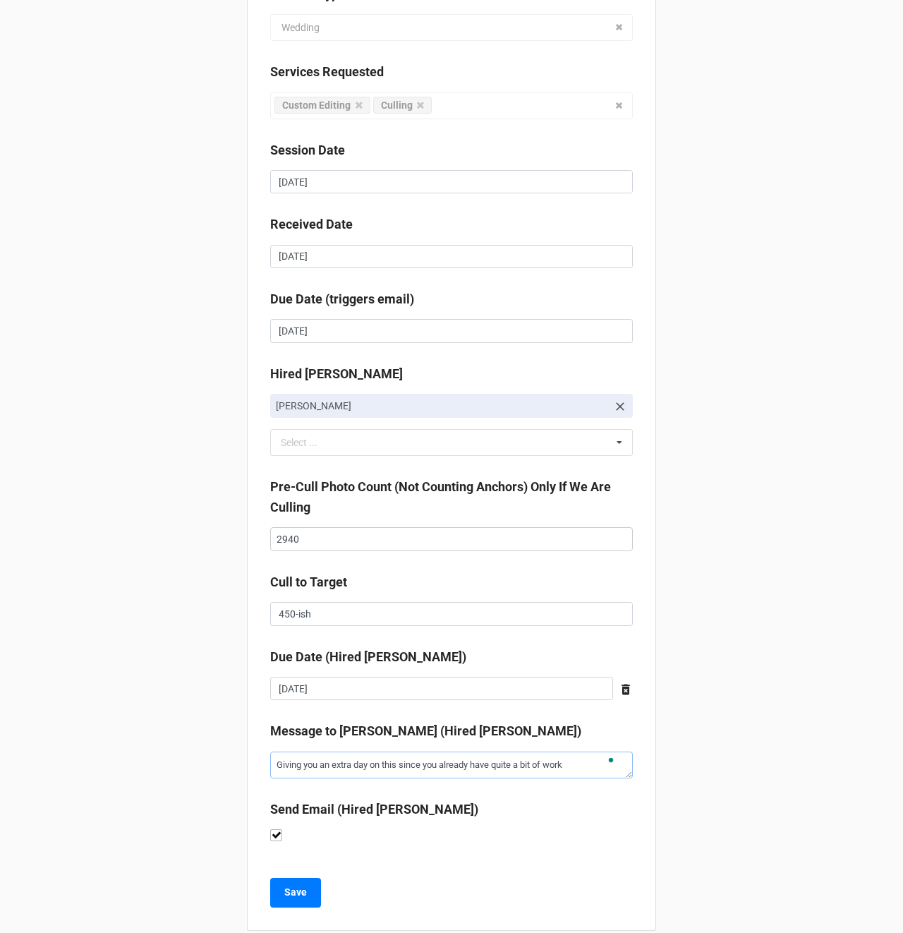
type textarea "x"
type textarea "Giving you an extra day on this since you already have quite a bit of work i"
type textarea "x"
type textarea "Giving you an extra day on this since you already have quite a bit of work in"
type textarea "x"
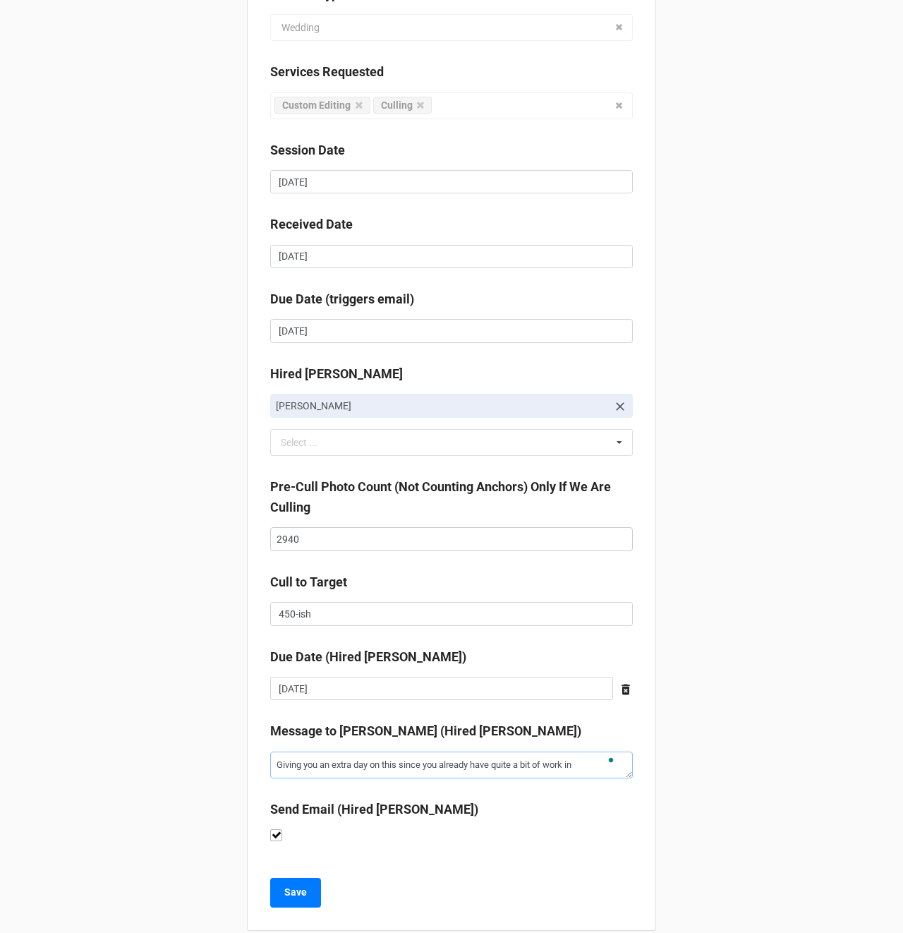
type textarea "Giving you an extra day on this since you already have quite a bit of work in"
type textarea "x"
type textarea "Giving you an extra day on this since you already have quite a bit of work in y"
type textarea "x"
type textarea "Giving you an extra day on this since you already have quite a bit of work in yo"
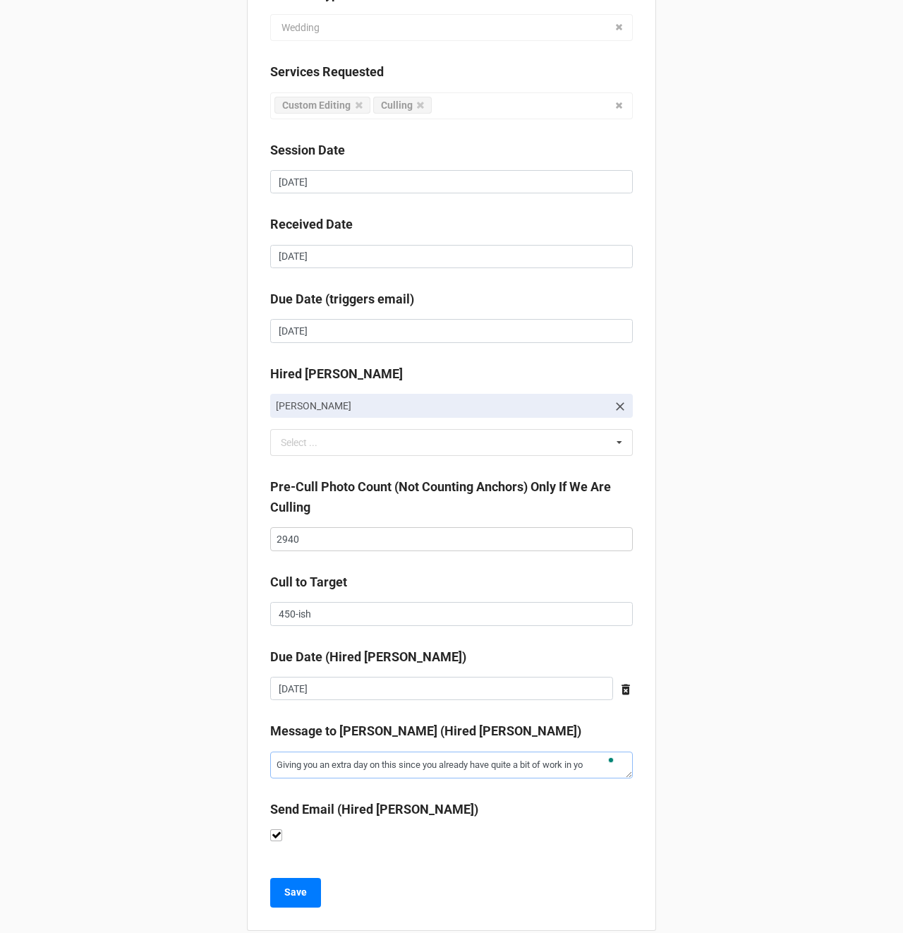
type textarea "x"
type textarea "Giving you an extra day on this since you already have quite a bit of work in y…"
type textarea "x"
type textarea "Giving you an extra day on this since you already have quite a bit of work in y…"
type textarea "x"
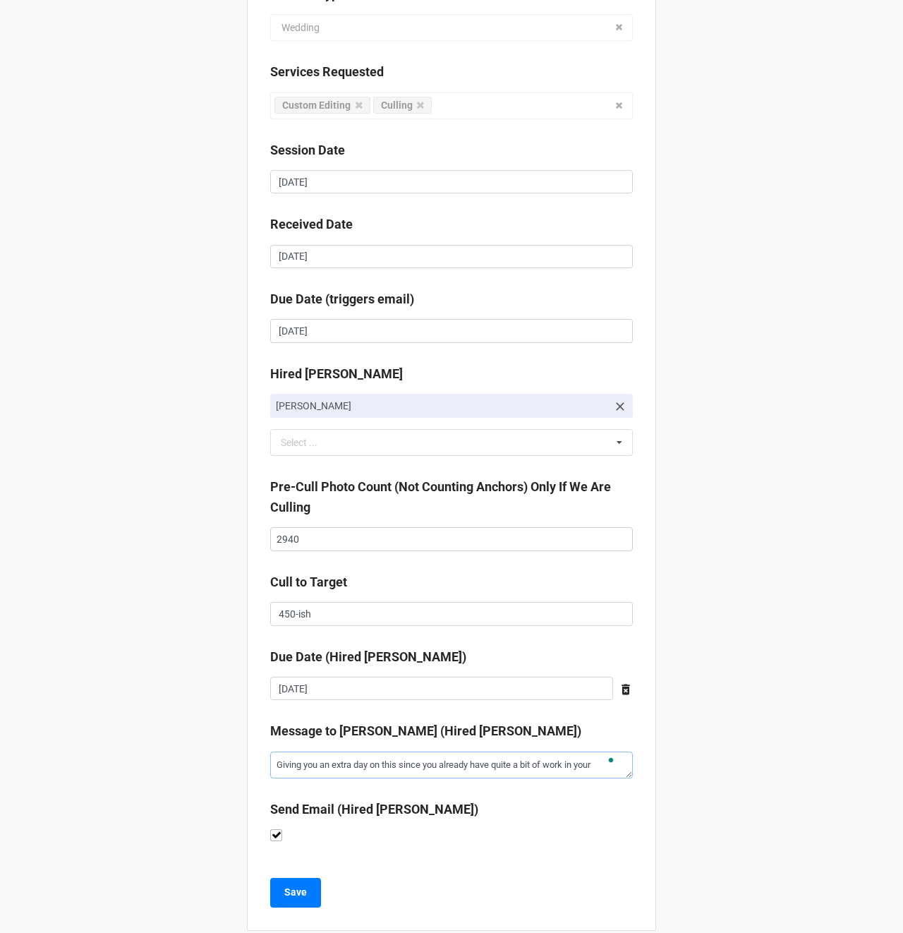
type textarea "Giving you an extra day on this since you already have quite a bit of work in y…"
type textarea "x"
type textarea "Giving you an extra day on this since you already have quite a bit of work in y…"
type textarea "x"
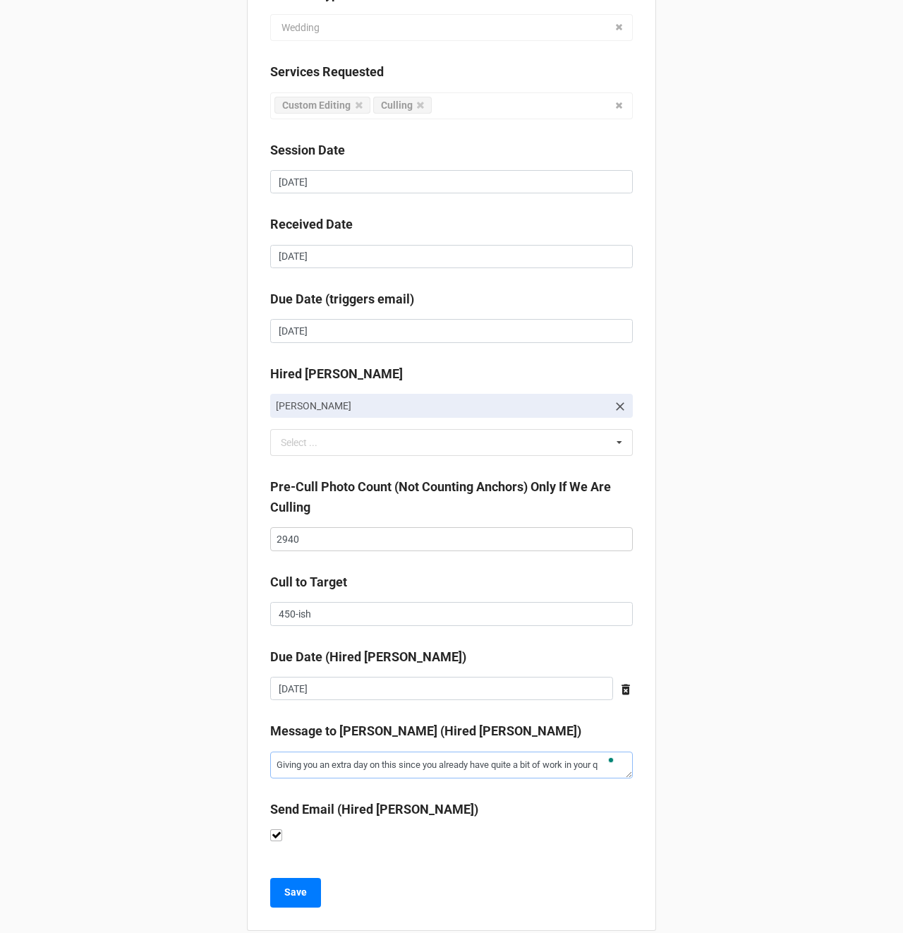
type textarea "Giving you an extra day on this since you already have quite a bit of work in y…"
type textarea "x"
type textarea "Giving you an extra day on this since you already have quite a bit of work in y…"
type textarea "x"
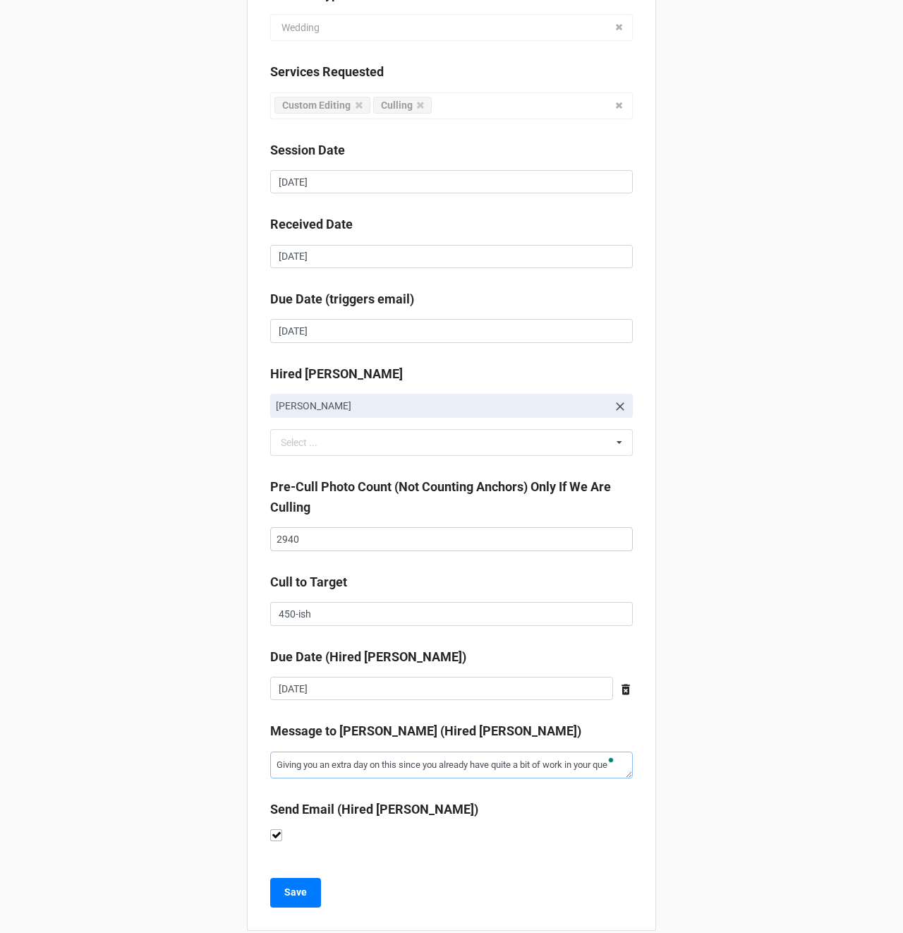
type textarea "Giving you an extra day on this since you already have quite a bit of work in y…"
type textarea "x"
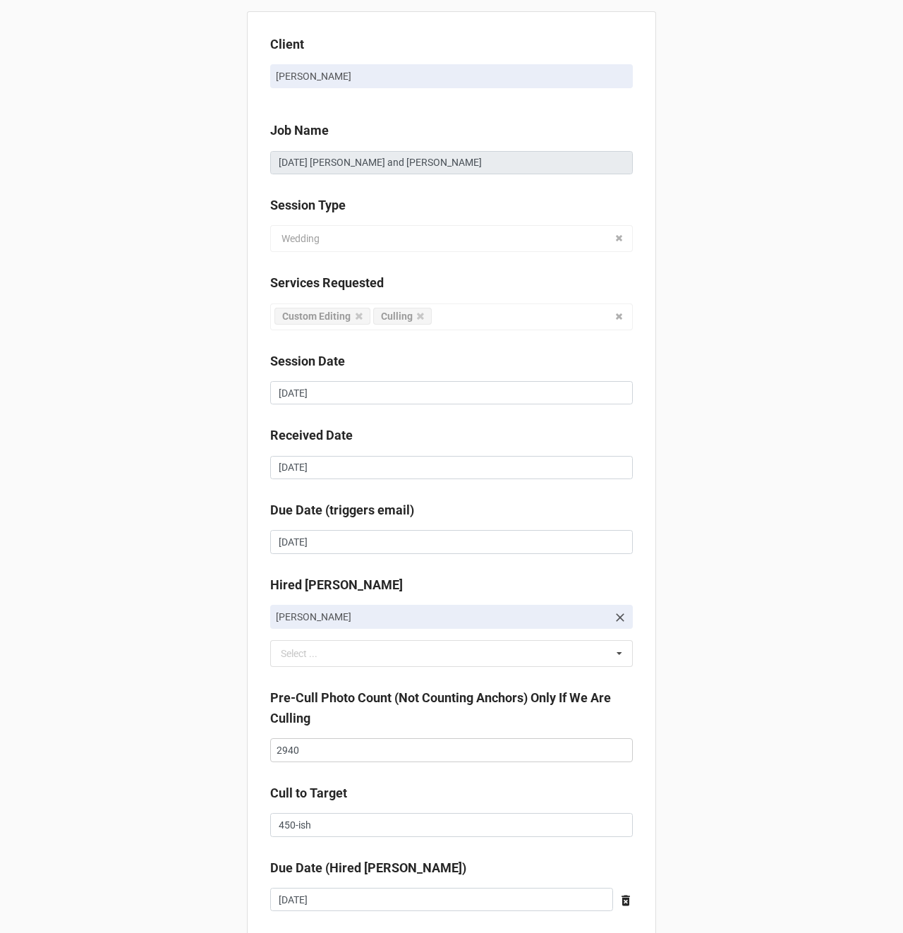
scroll to position [246, 0]
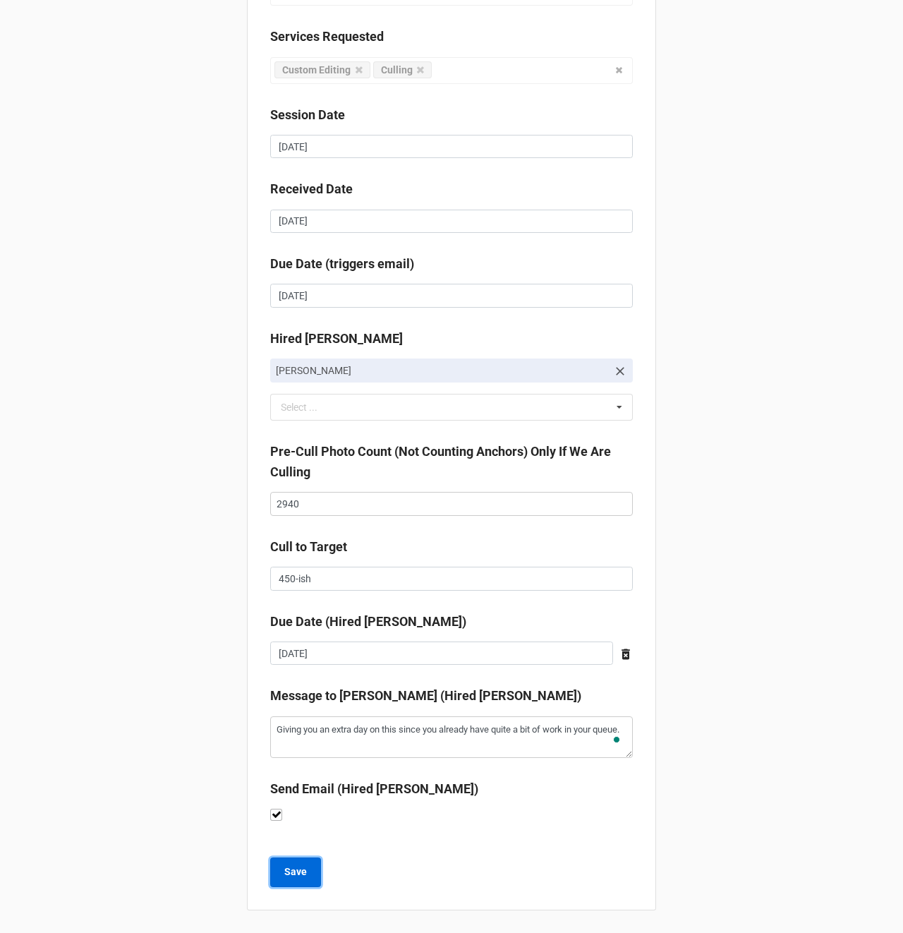
click at [284, 867] on b "Save" at bounding box center [295, 871] width 23 height 15
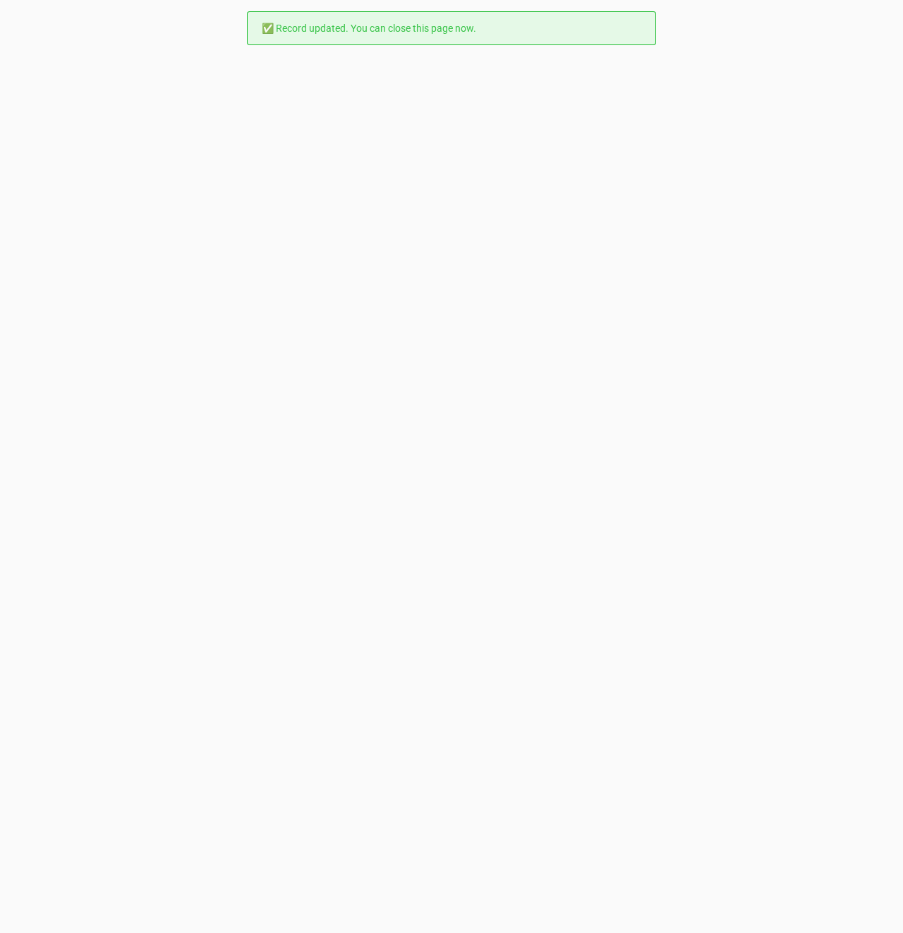
scroll to position [0, 0]
